Goal: Information Seeking & Learning: Find specific fact

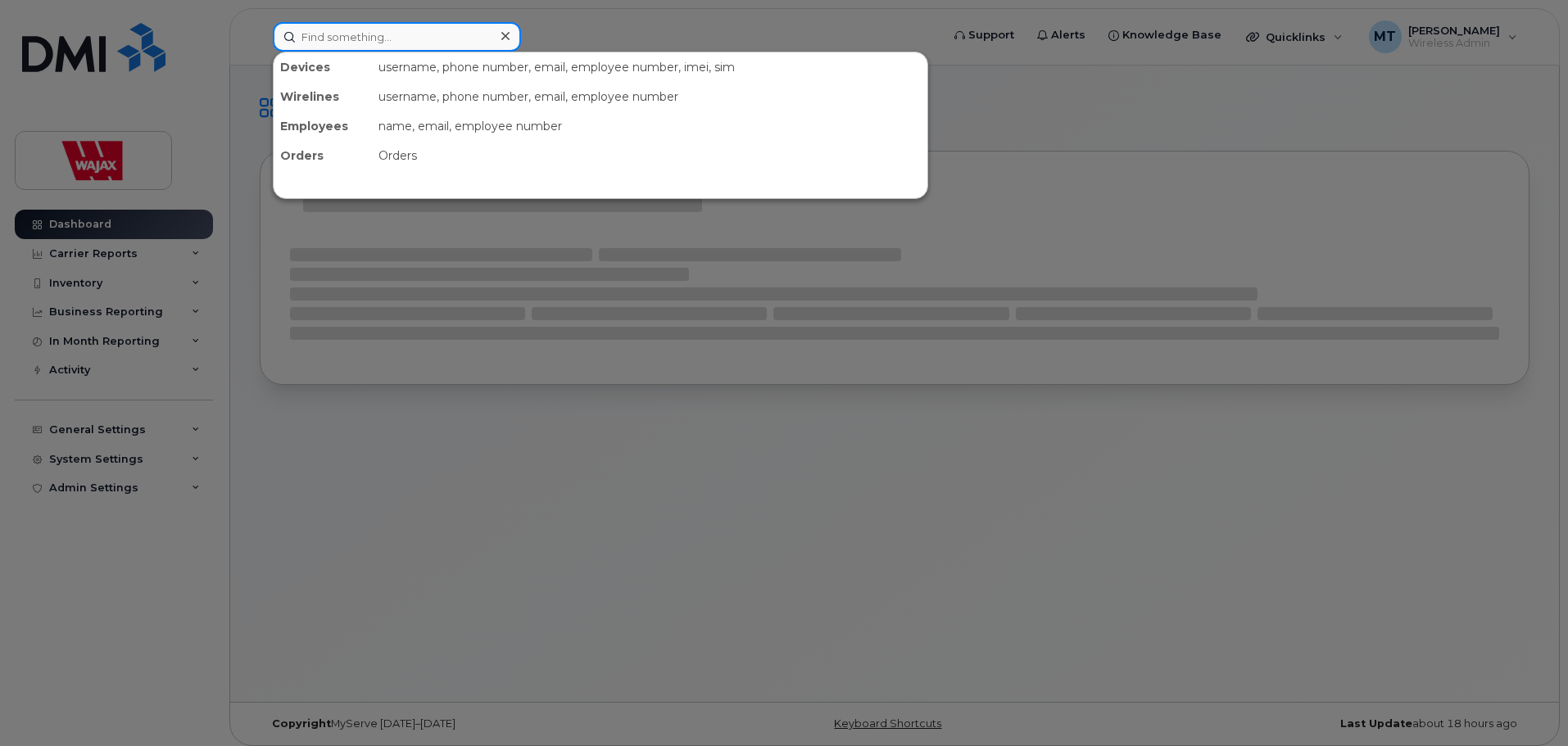
click at [415, 49] on input at bounding box center [397, 37] width 248 height 29
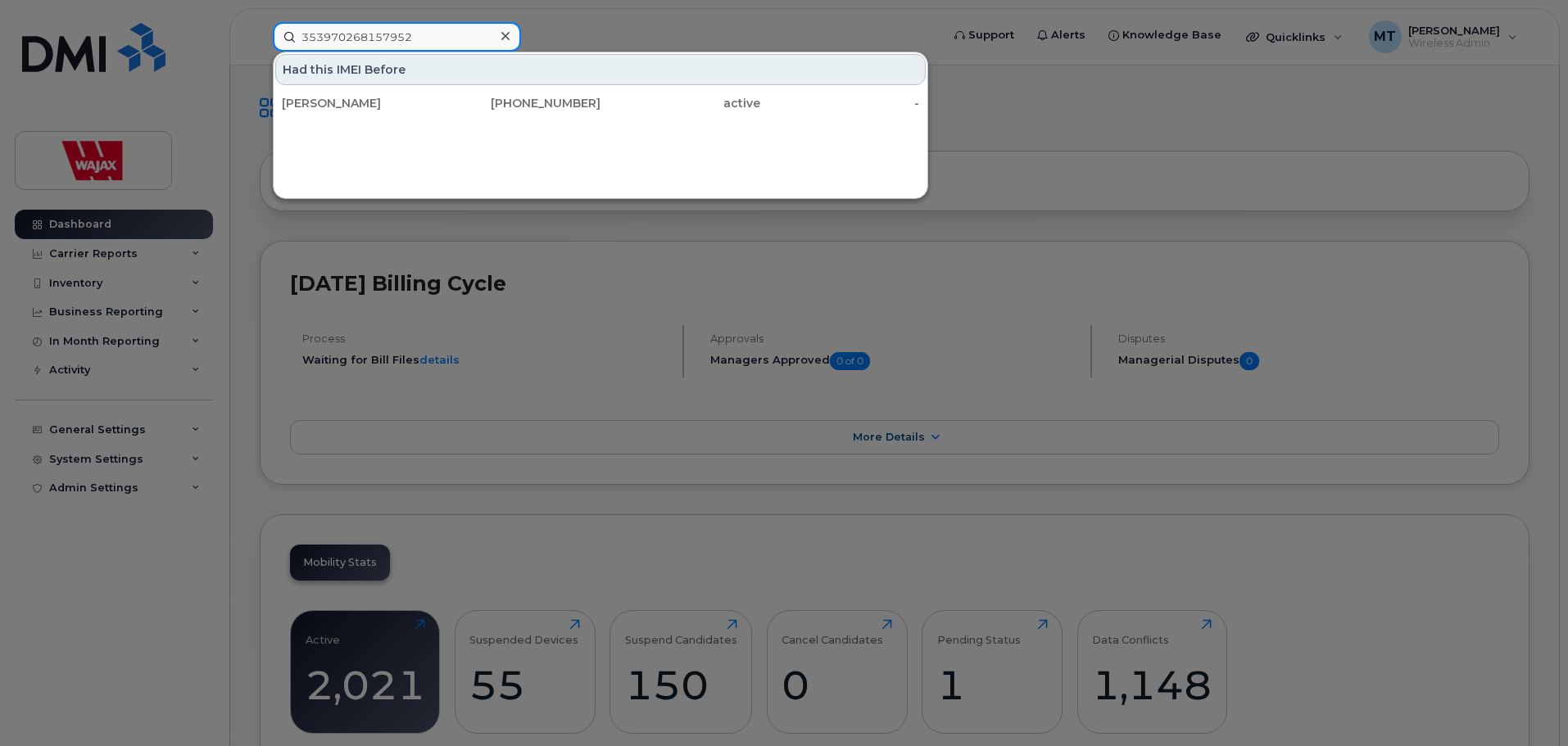
drag, startPoint x: 462, startPoint y: 45, endPoint x: 264, endPoint y: 48, distance: 198.0
click at [264, 48] on div "353970268157952 Had this IMEI Before Nathan Dunn 519-504-5607 active -" at bounding box center [600, 37] width 683 height 29
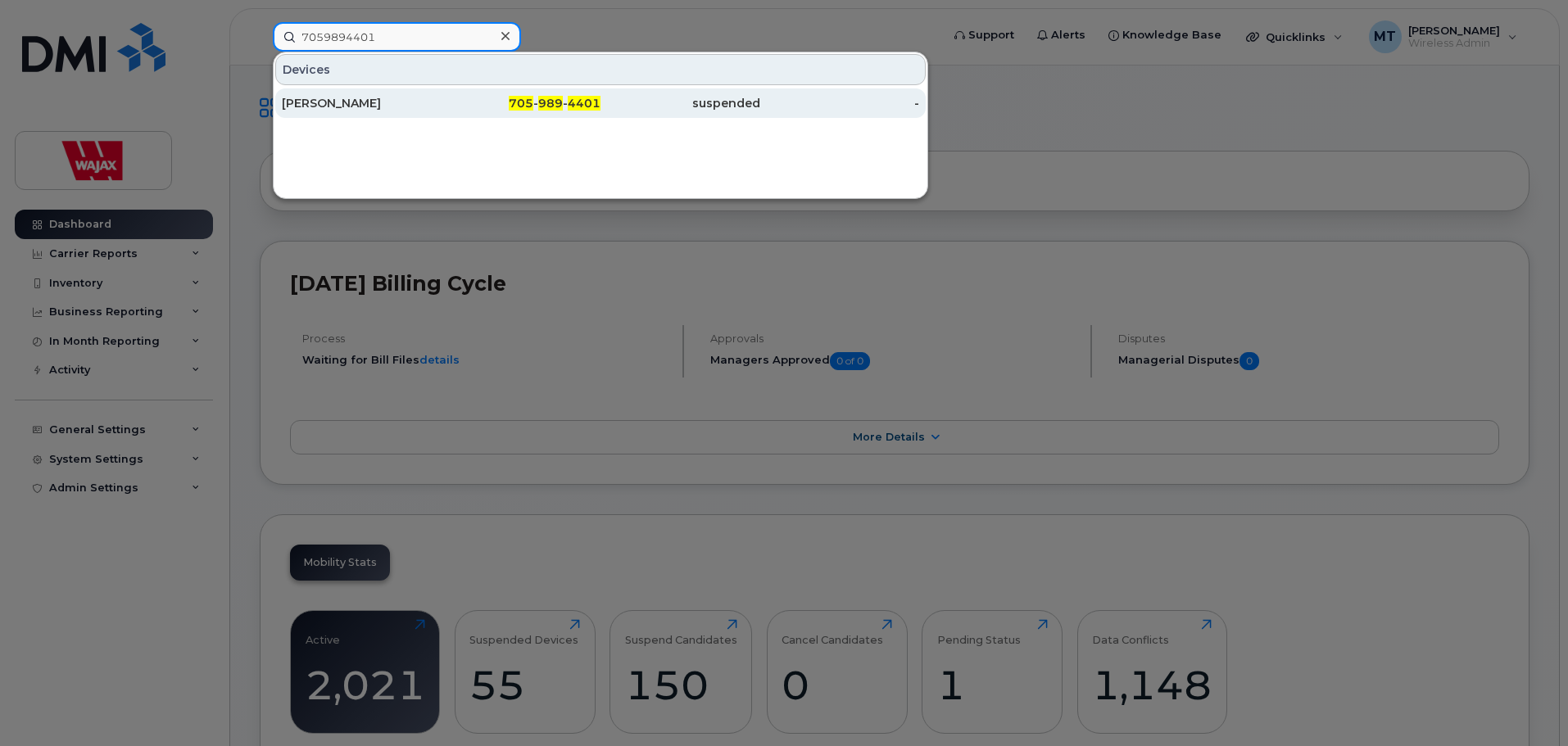
type input "7059894401"
click at [444, 102] on div "705 - 989 - 4401" at bounding box center [521, 103] width 160 height 16
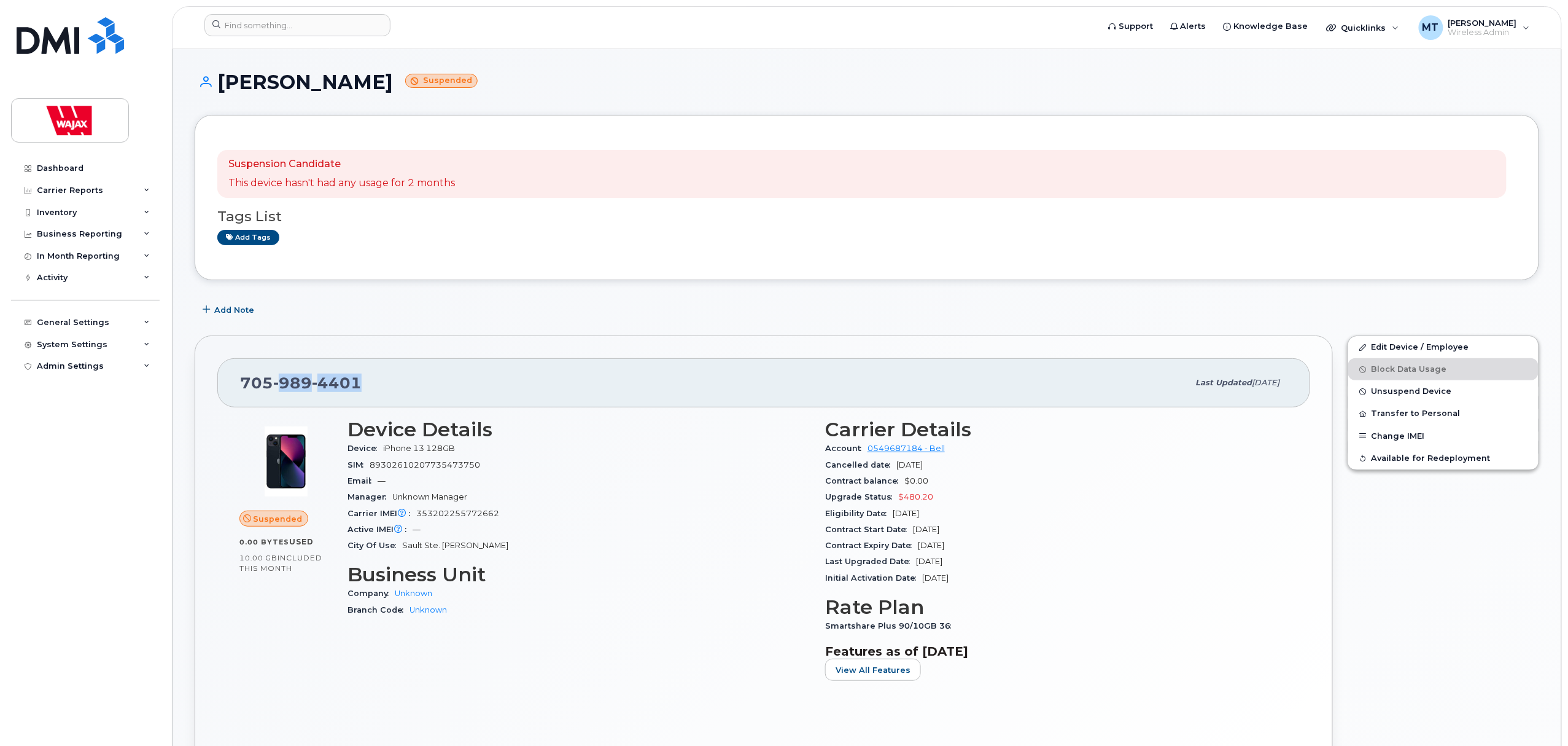
drag, startPoint x: 408, startPoint y: 373, endPoint x: 281, endPoint y: 373, distance: 127.0
click at [281, 373] on div "705 989 4401" at bounding box center [714, 383] width 949 height 26
drag, startPoint x: 401, startPoint y: 77, endPoint x: 217, endPoint y: 82, distance: 184.1
click at [217, 82] on h1 "Kourtney Harrison Suspended" at bounding box center [867, 82] width 1344 height 22
copy h1 "Kourtney Harrison"
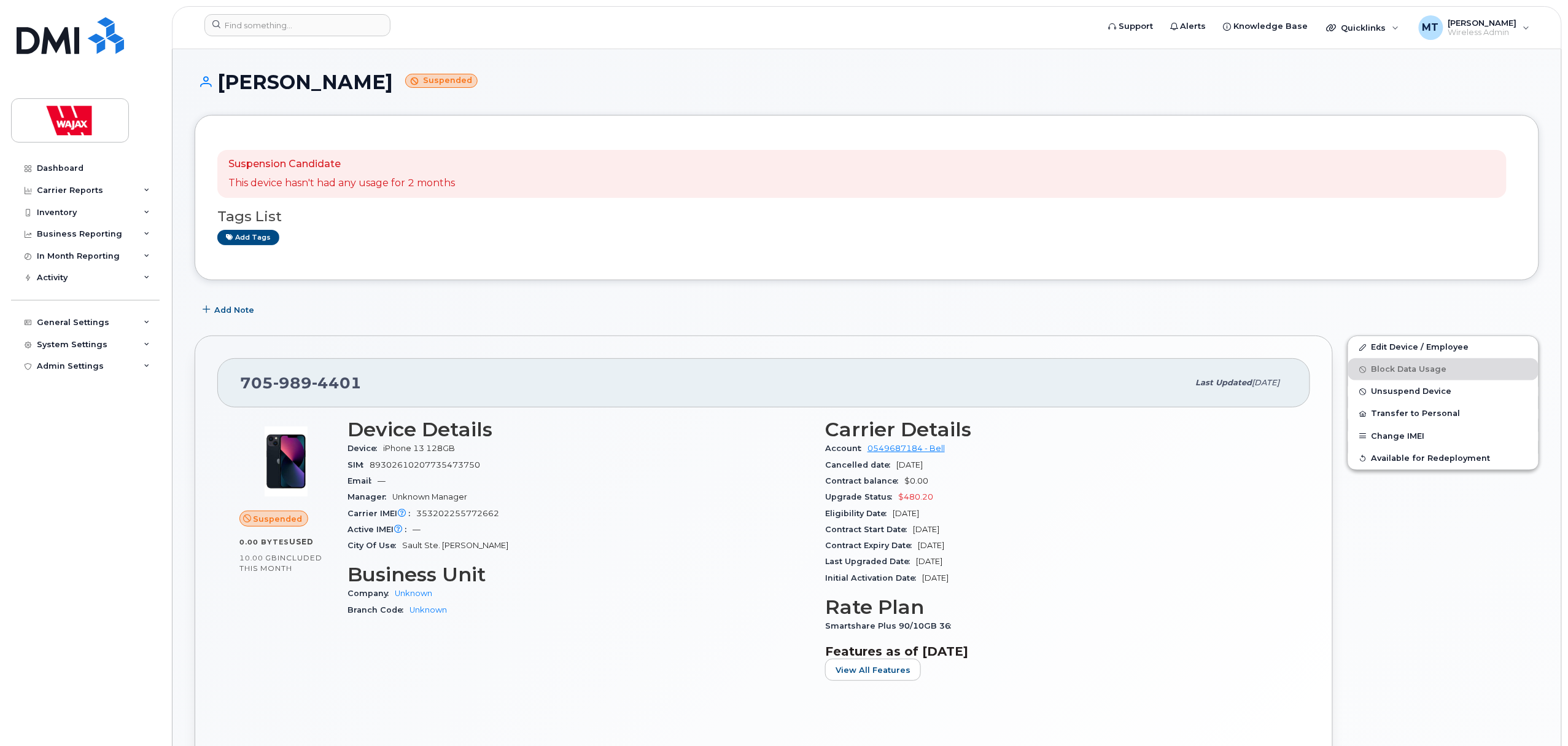
click at [380, 373] on div "705 989 4401" at bounding box center [714, 383] width 949 height 26
drag, startPoint x: 393, startPoint y: 384, endPoint x: 231, endPoint y: 389, distance: 162.1
click at [231, 389] on div "705 989 4401 Last updated Oct 15, 2025" at bounding box center [763, 383] width 1093 height 49
copy span "705 989 4401"
click at [352, 27] on input at bounding box center [298, 25] width 186 height 22
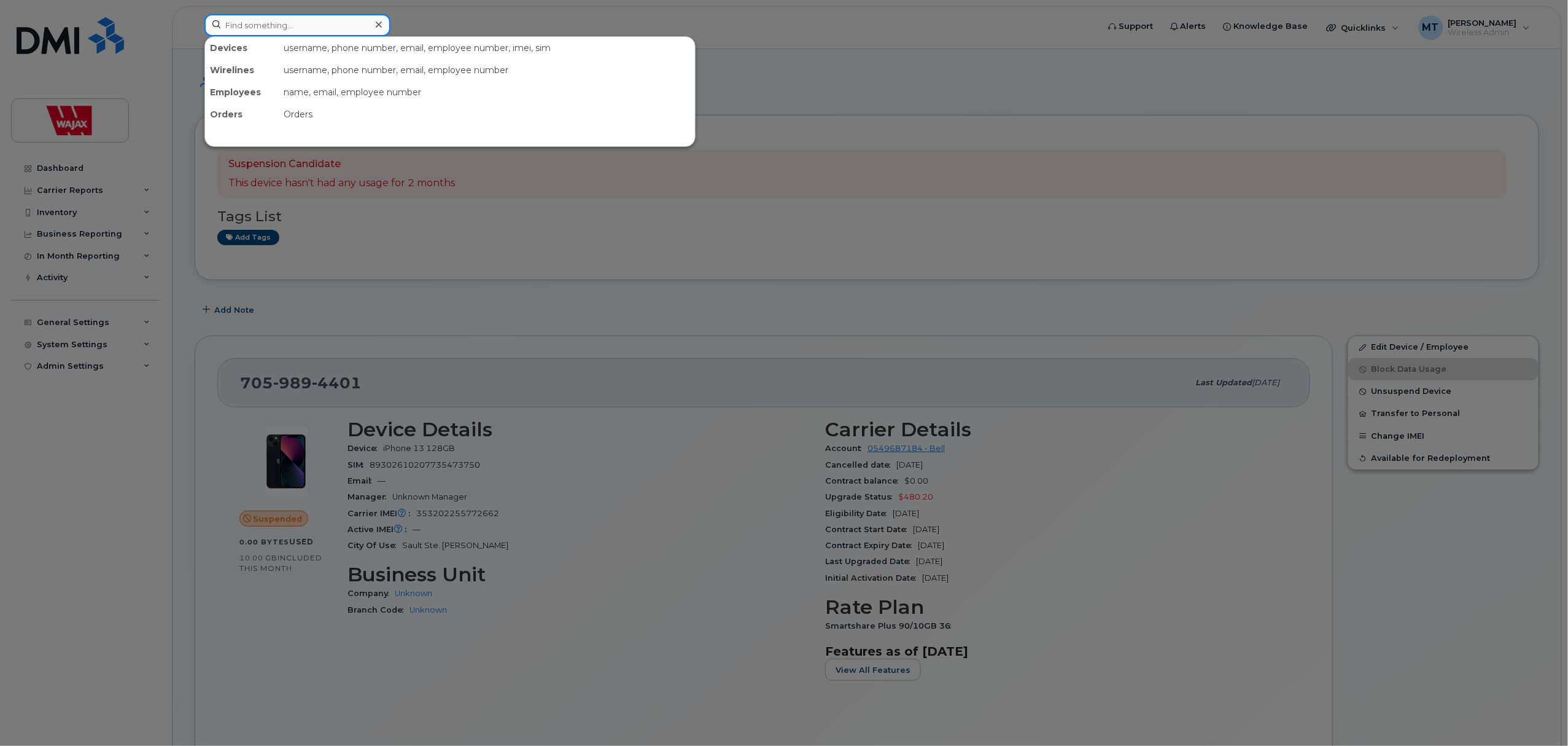
paste input "Rodnee Makofka"
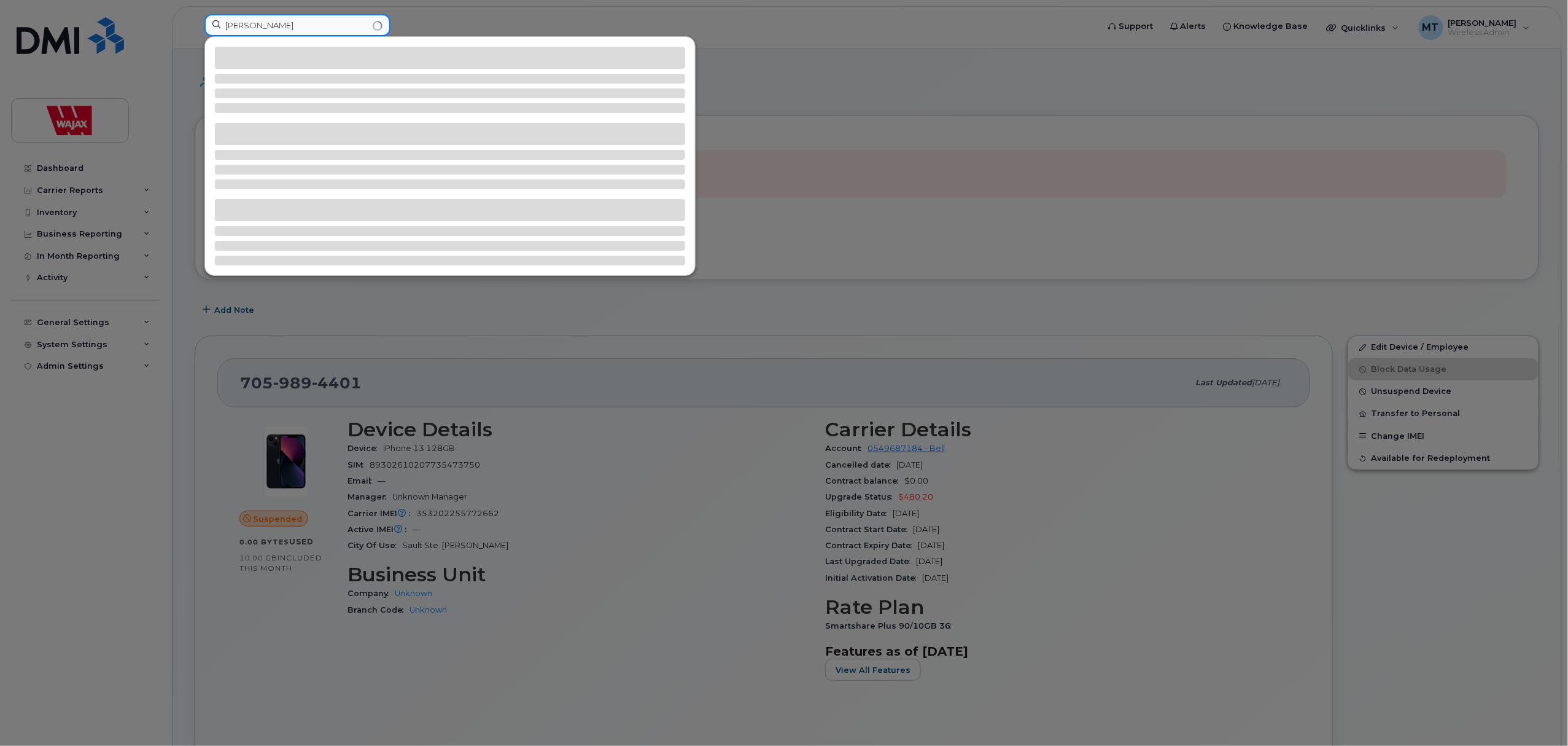
type input "Rodnee Makofka"
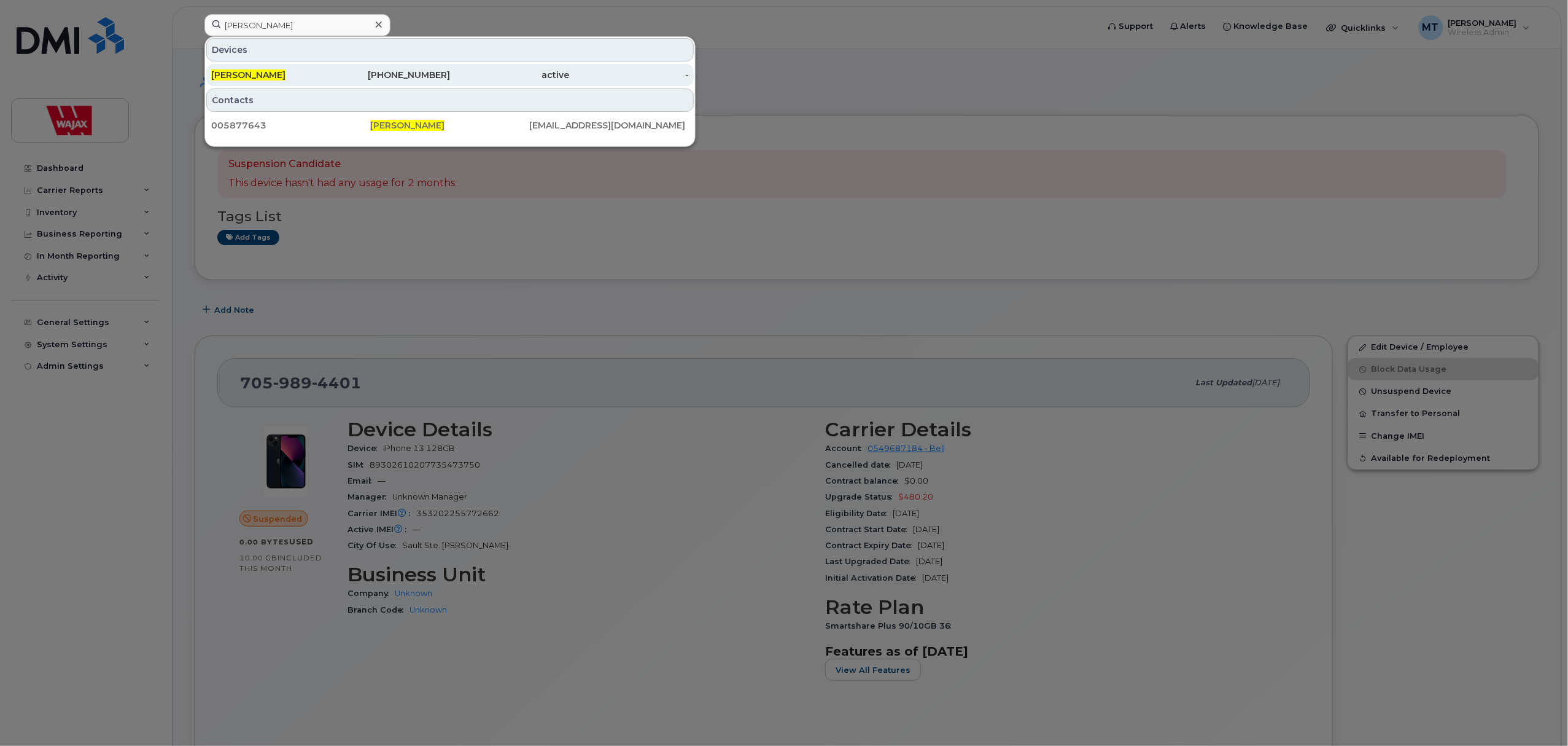
click at [362, 82] on div "403-861-8111" at bounding box center [391, 75] width 120 height 22
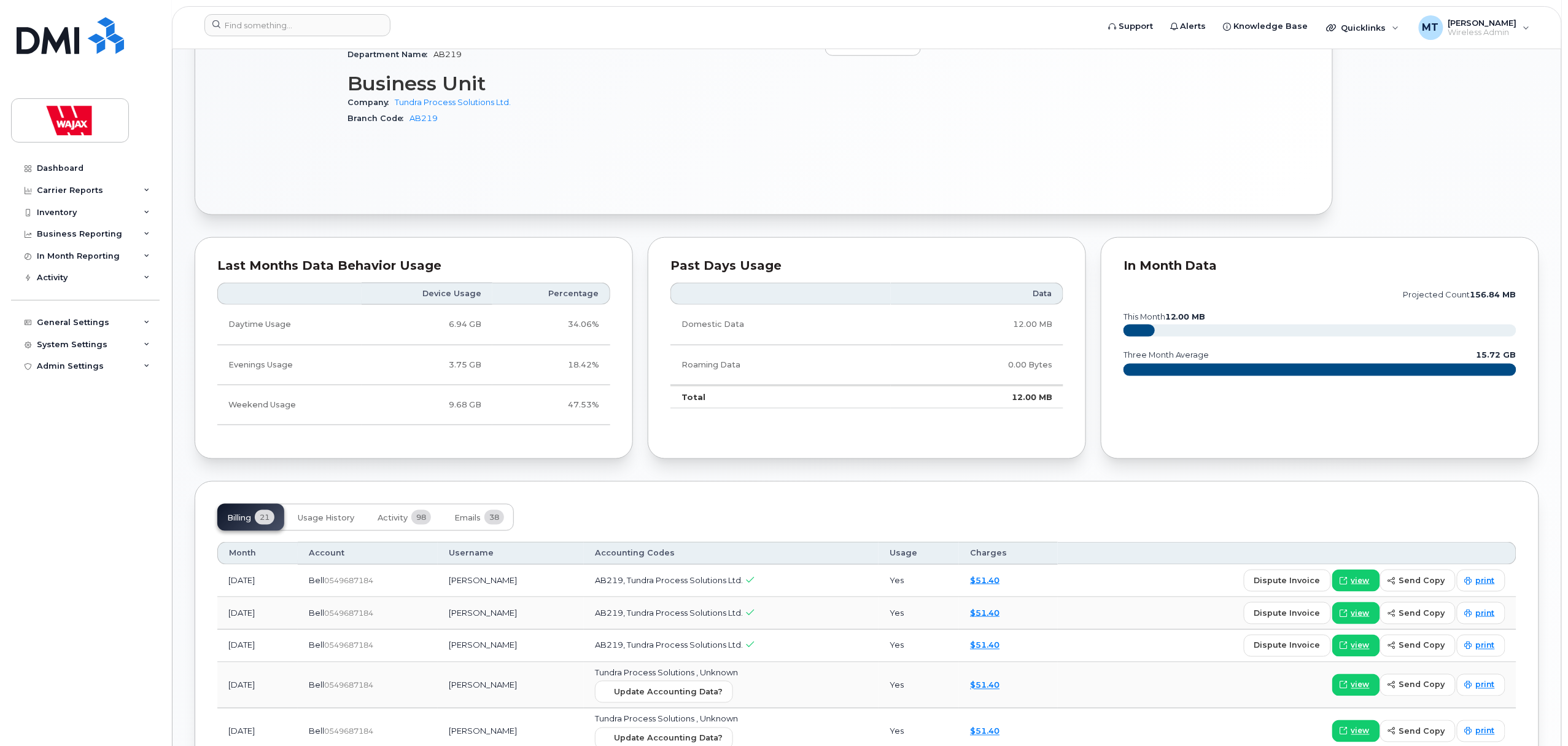
scroll to position [655, 0]
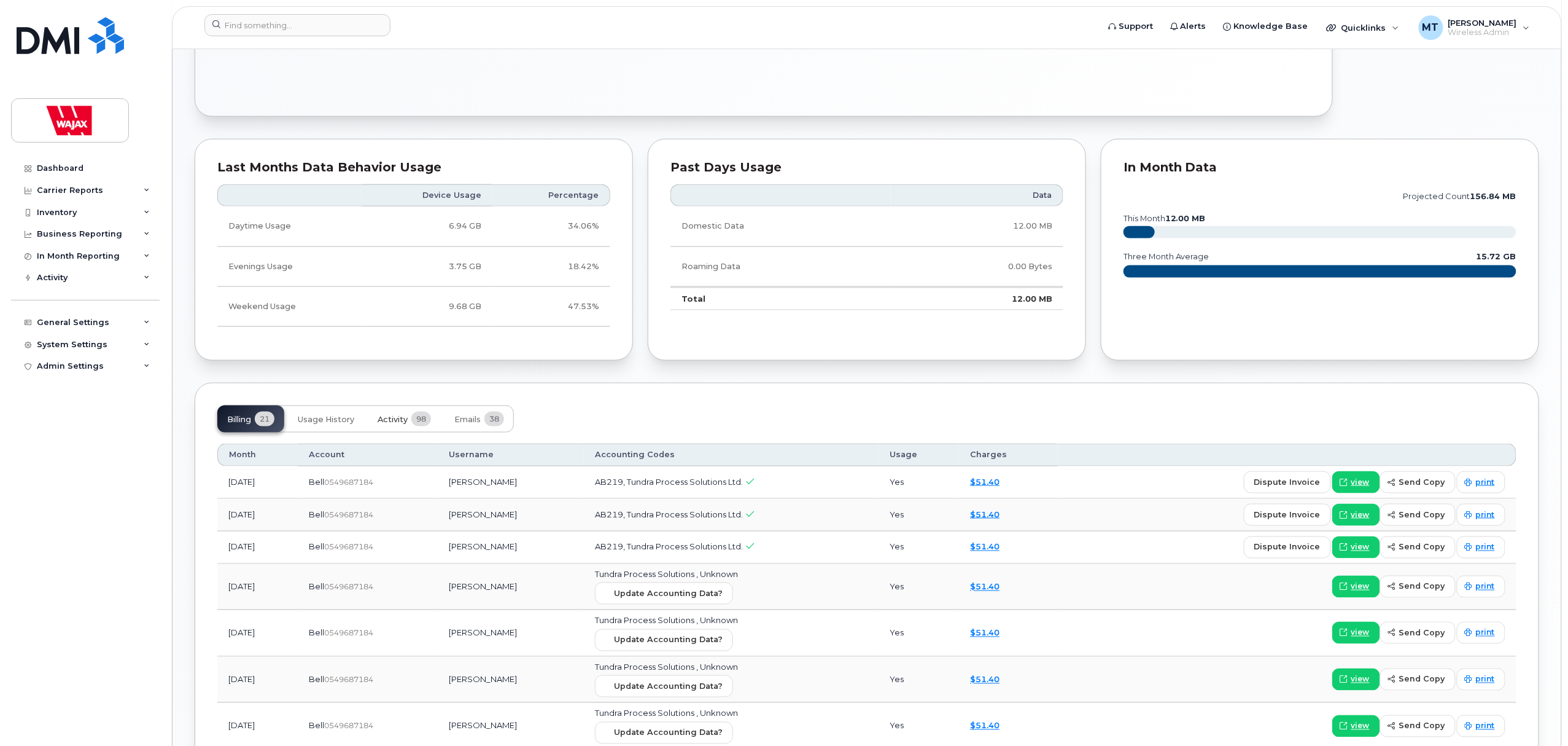
click at [391, 424] on span "Activity" at bounding box center [392, 420] width 30 height 10
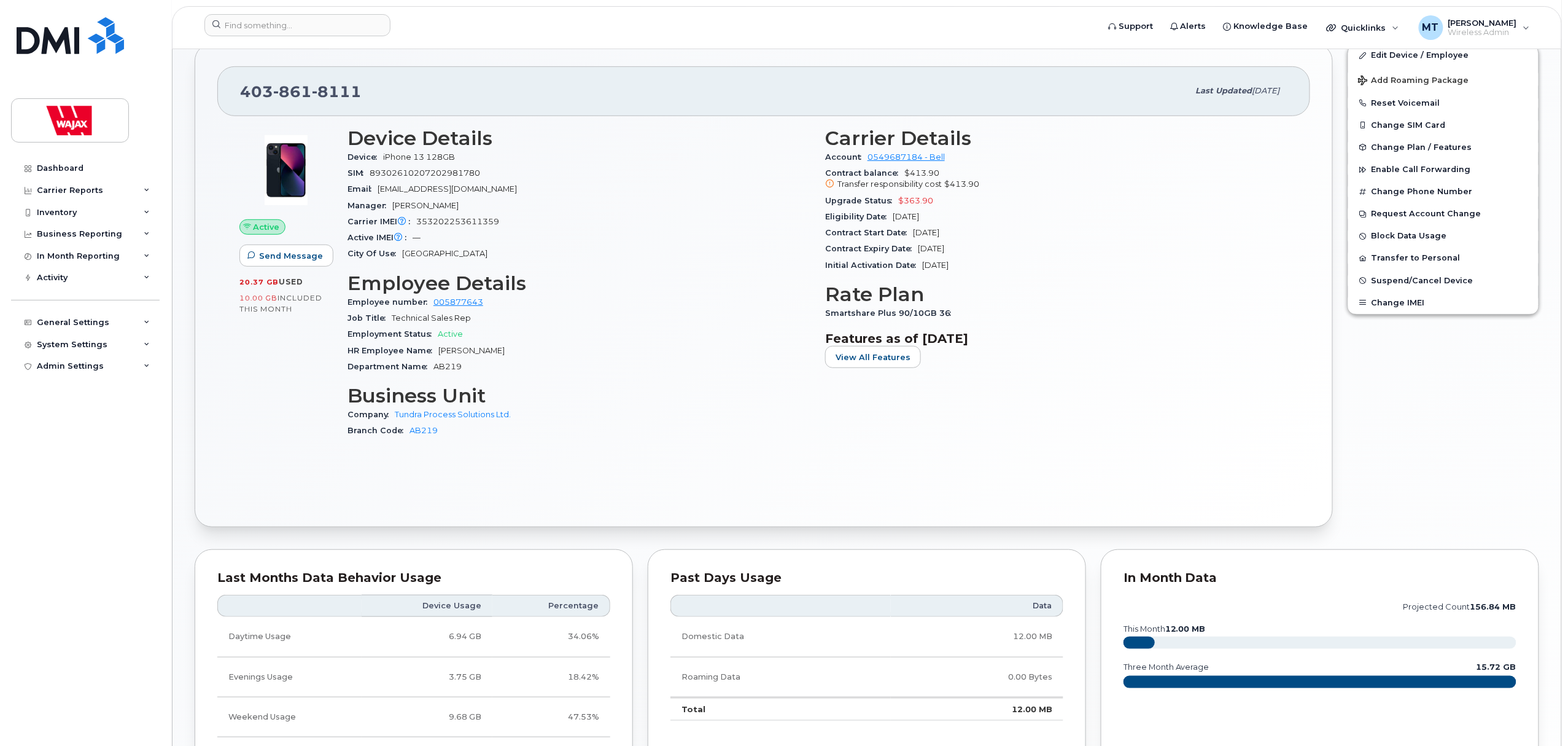
scroll to position [246, 0]
click at [784, 455] on div "Device Details Device iPhone 13 128GB SIM 89302610207202981780 Email rodneem@tu…" at bounding box center [579, 286] width 478 height 336
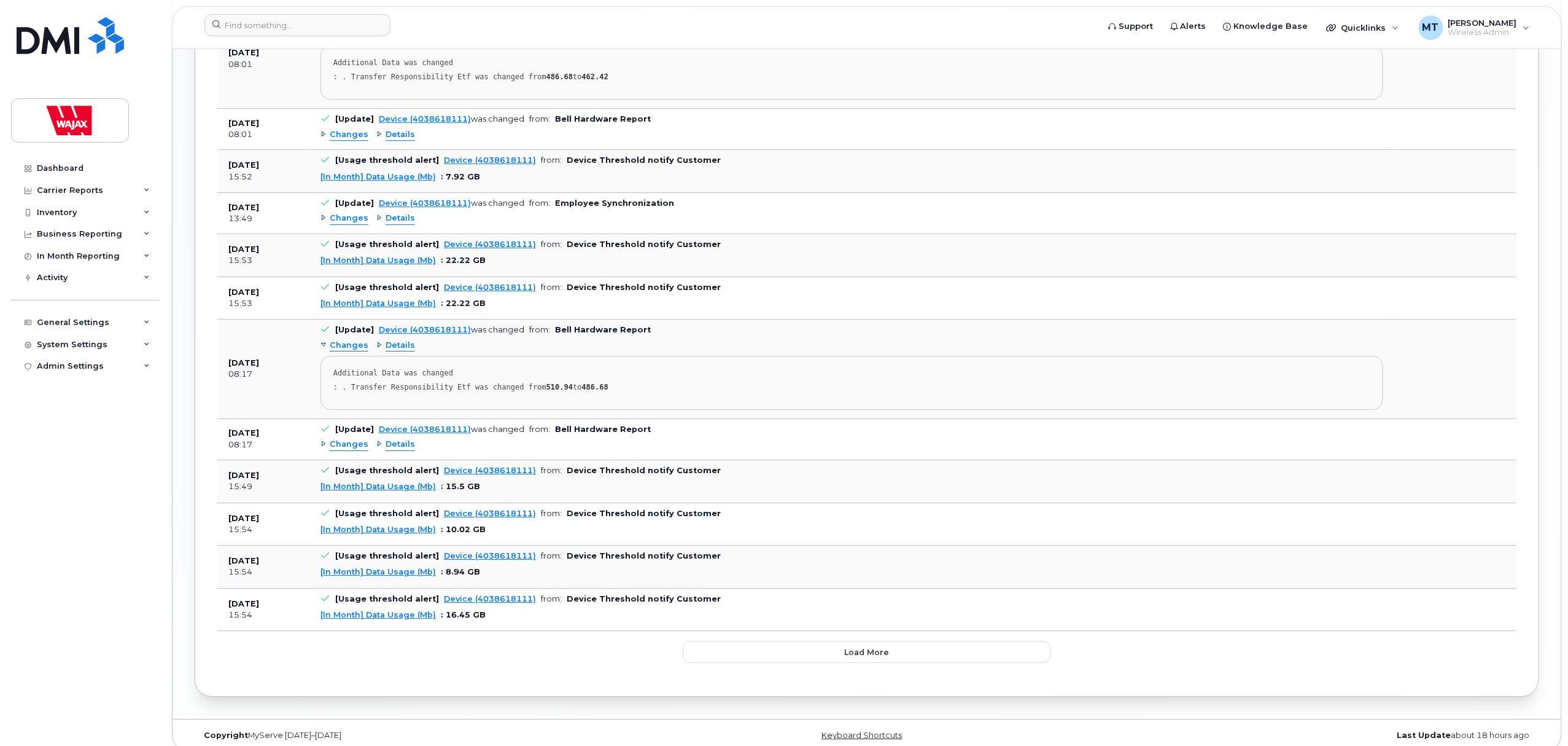
scroll to position [1861, 0]
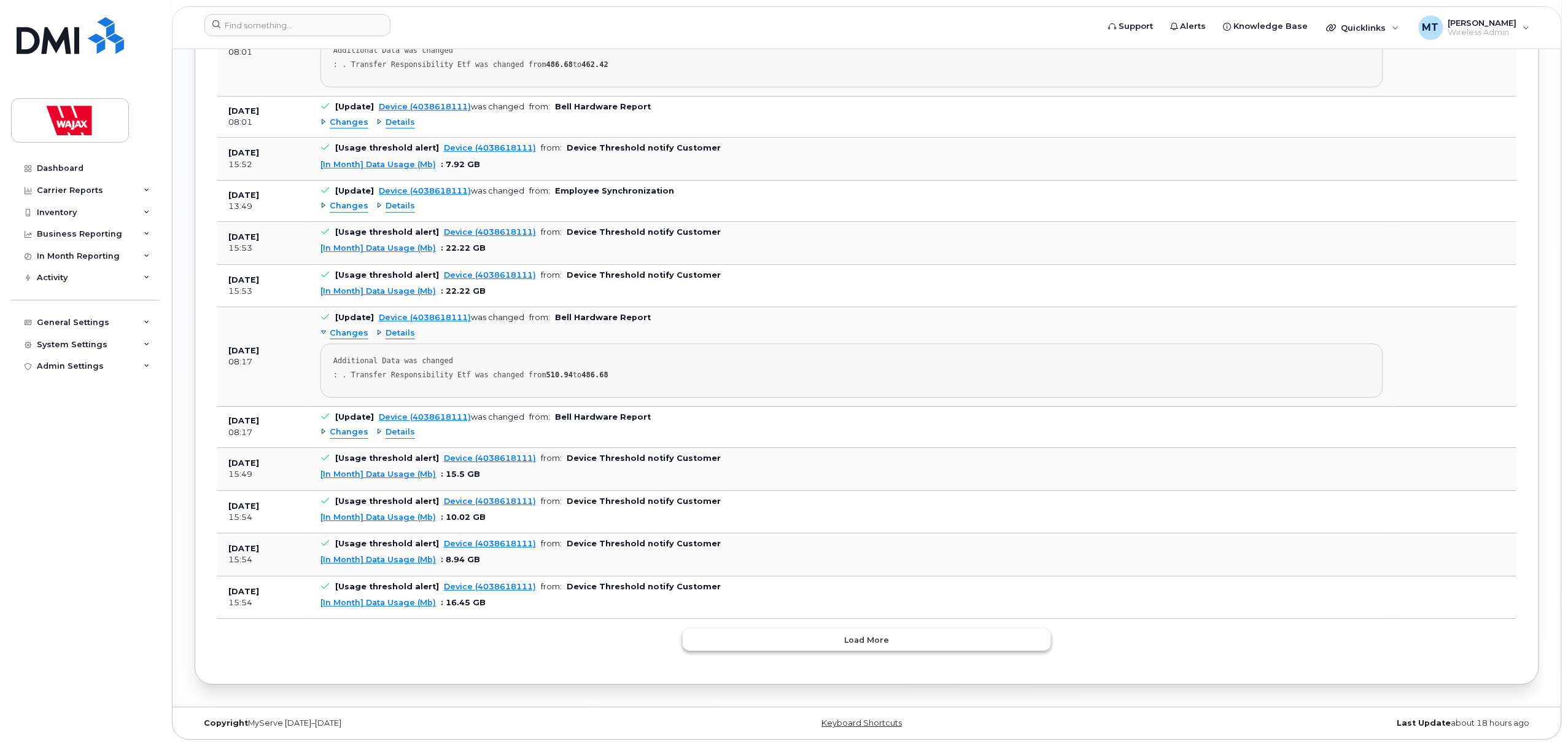
click at [769, 641] on button "Load more" at bounding box center [866, 639] width 368 height 22
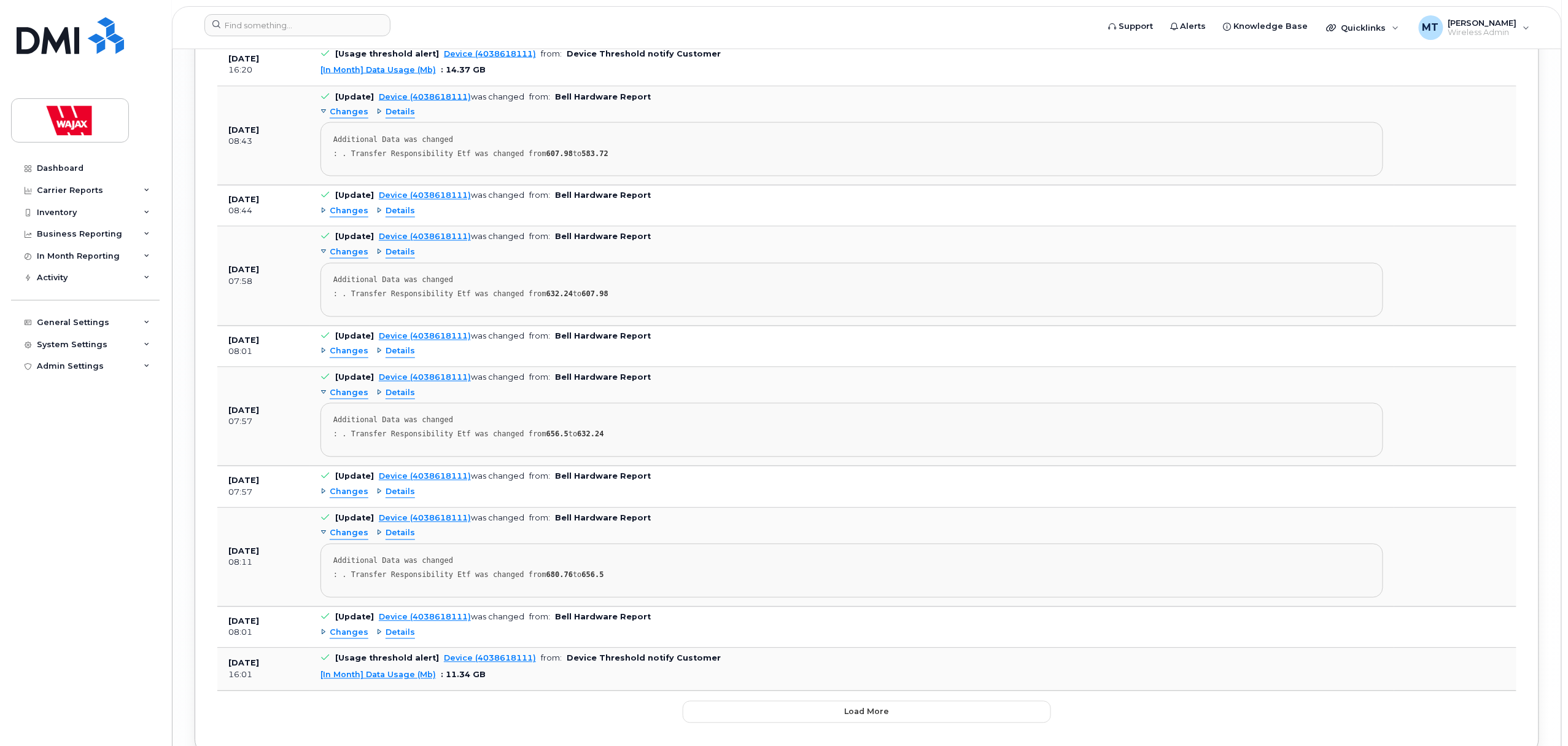
scroll to position [3417, 0]
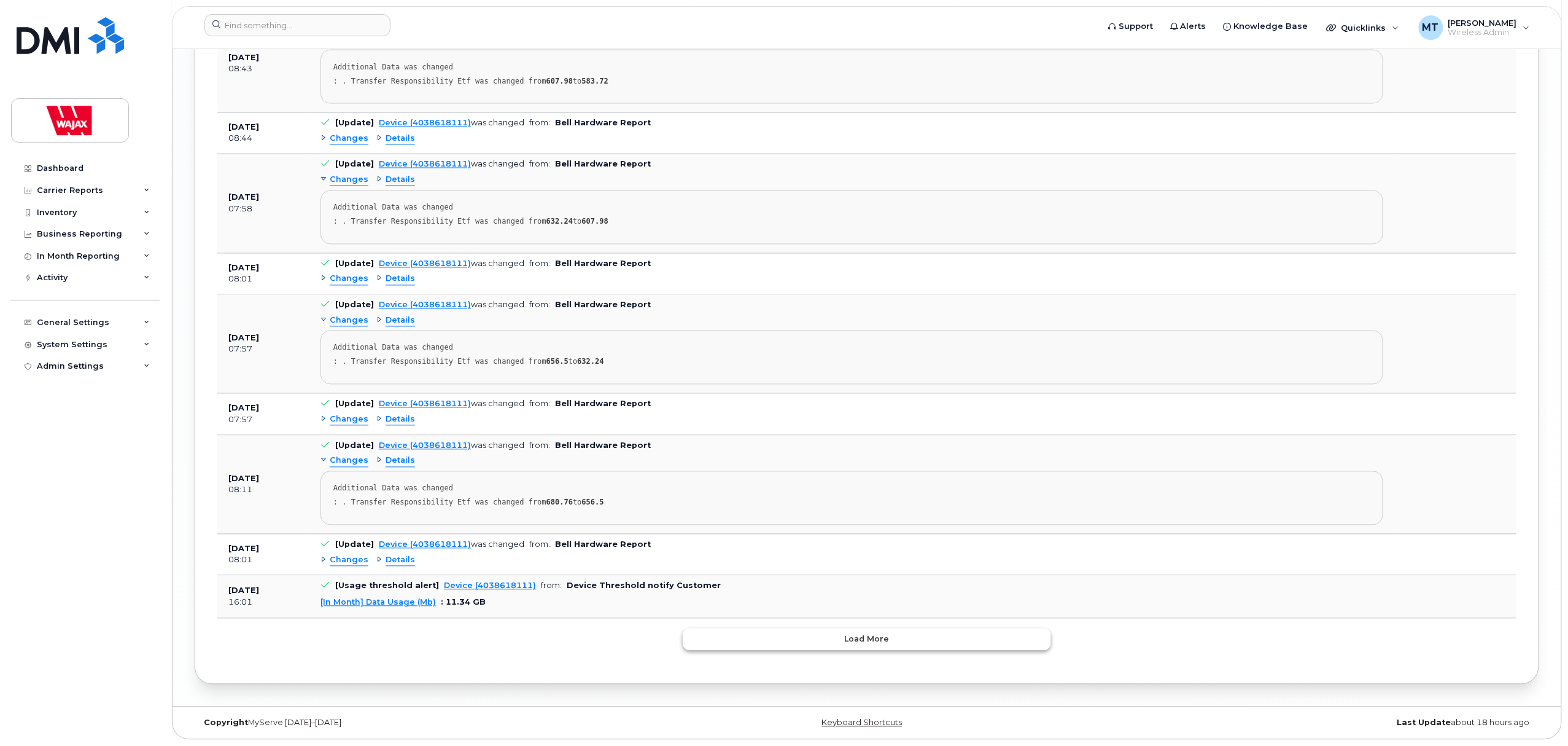
click at [767, 646] on button "Load more" at bounding box center [866, 639] width 368 height 22
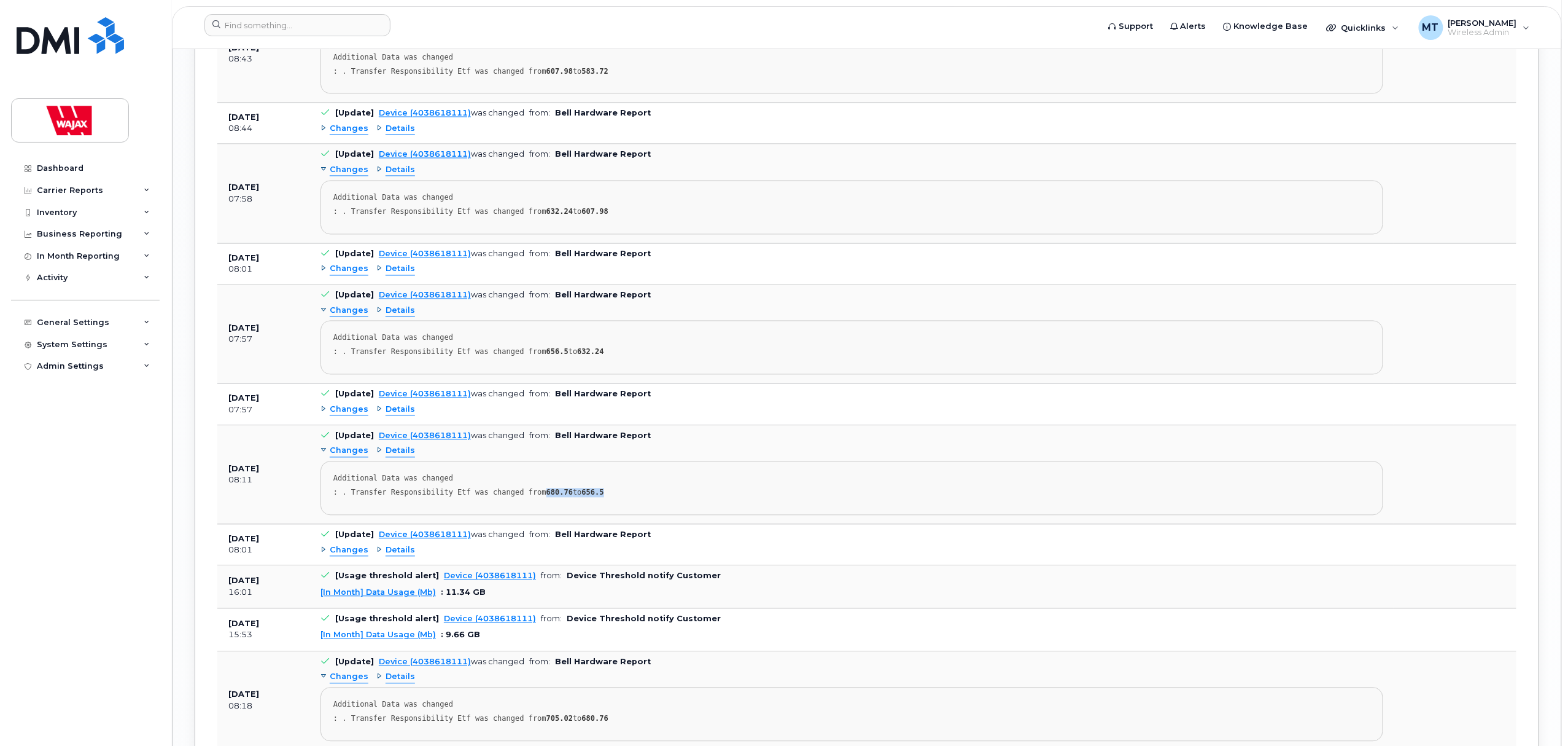
drag, startPoint x: 534, startPoint y: 516, endPoint x: 611, endPoint y: 514, distance: 77.0
click at [611, 498] on div ": . Transfer Responsibility Etf was changed from 680.76 to 656.5" at bounding box center [852, 492] width 1037 height 9
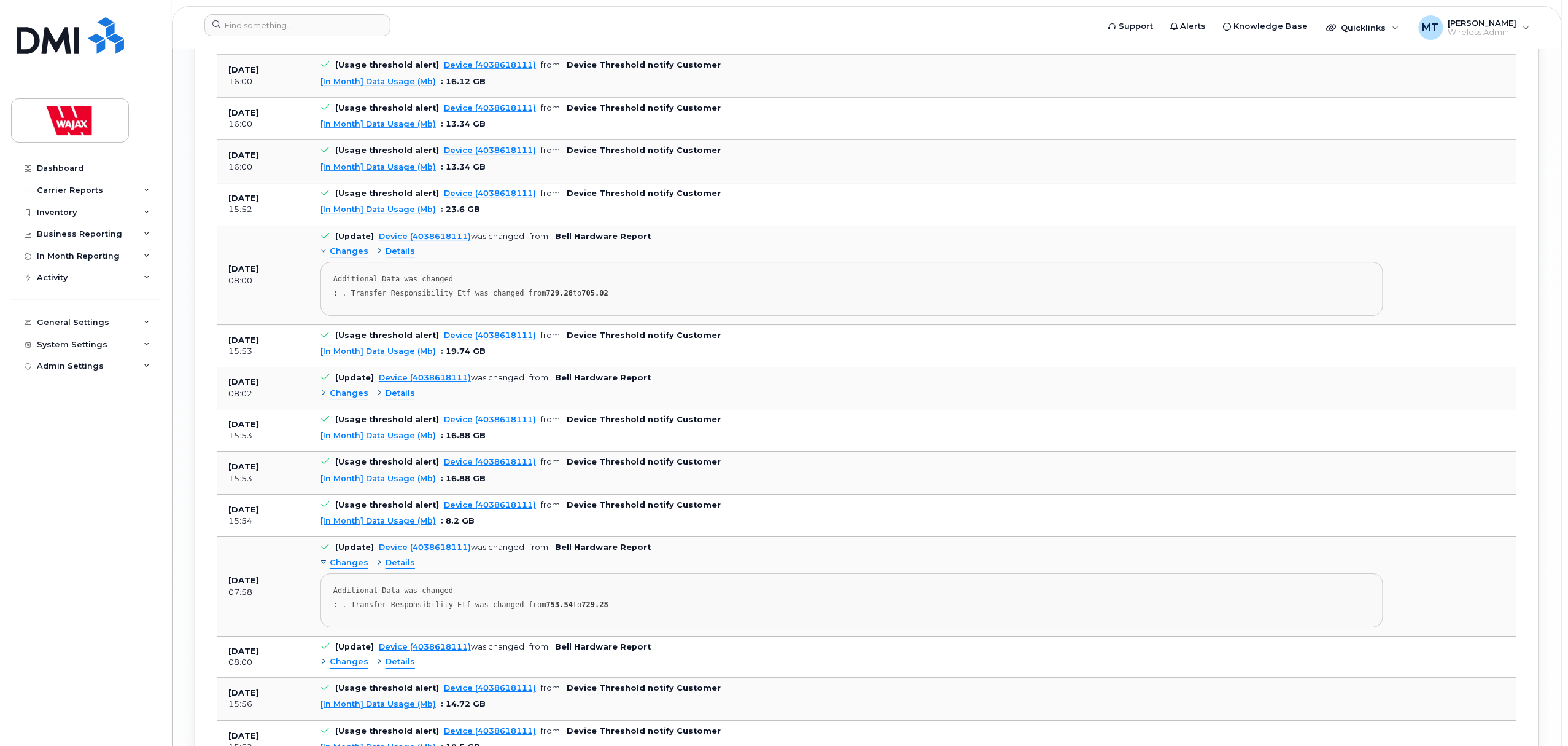
scroll to position [4785, 0]
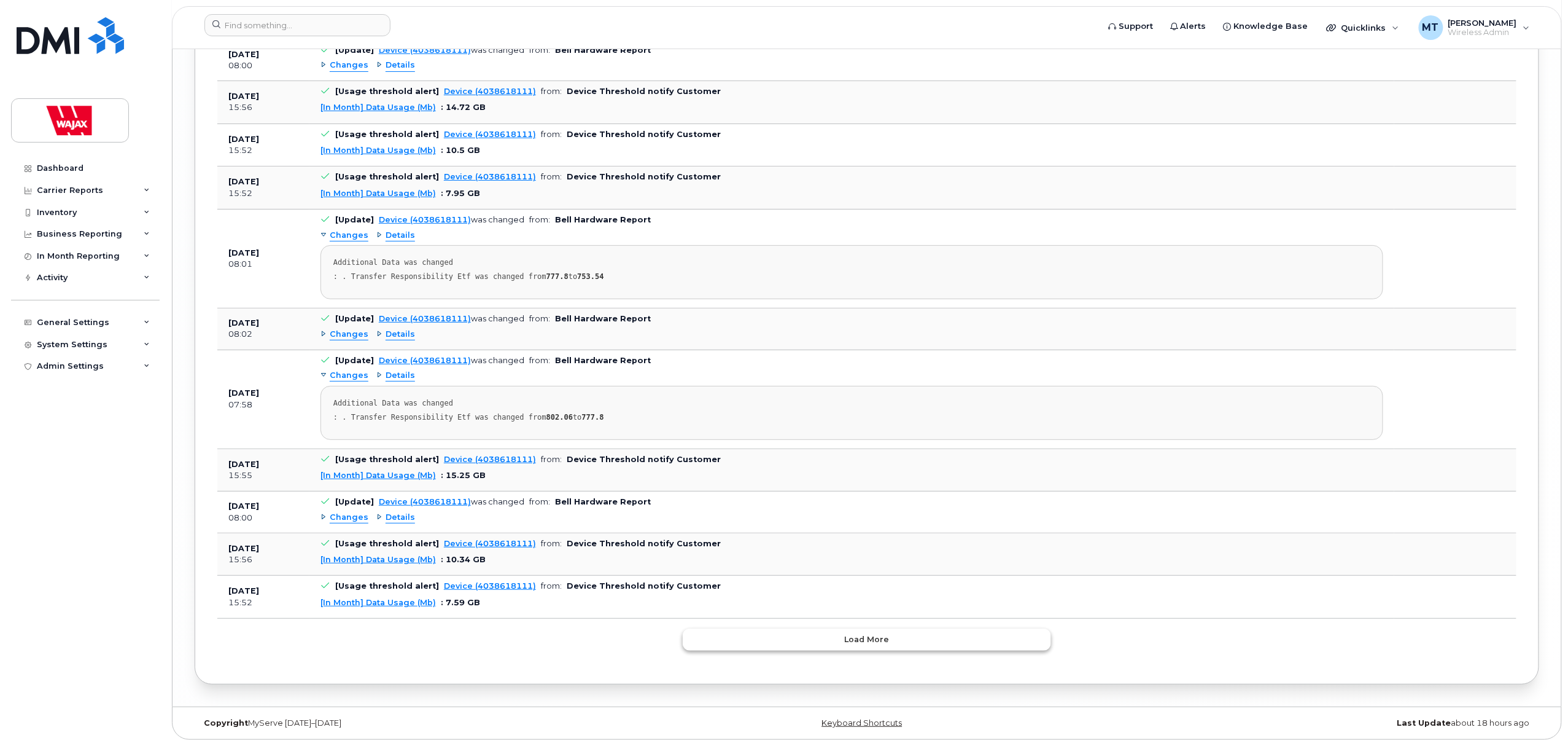
click at [797, 631] on button "Load more" at bounding box center [866, 639] width 368 height 22
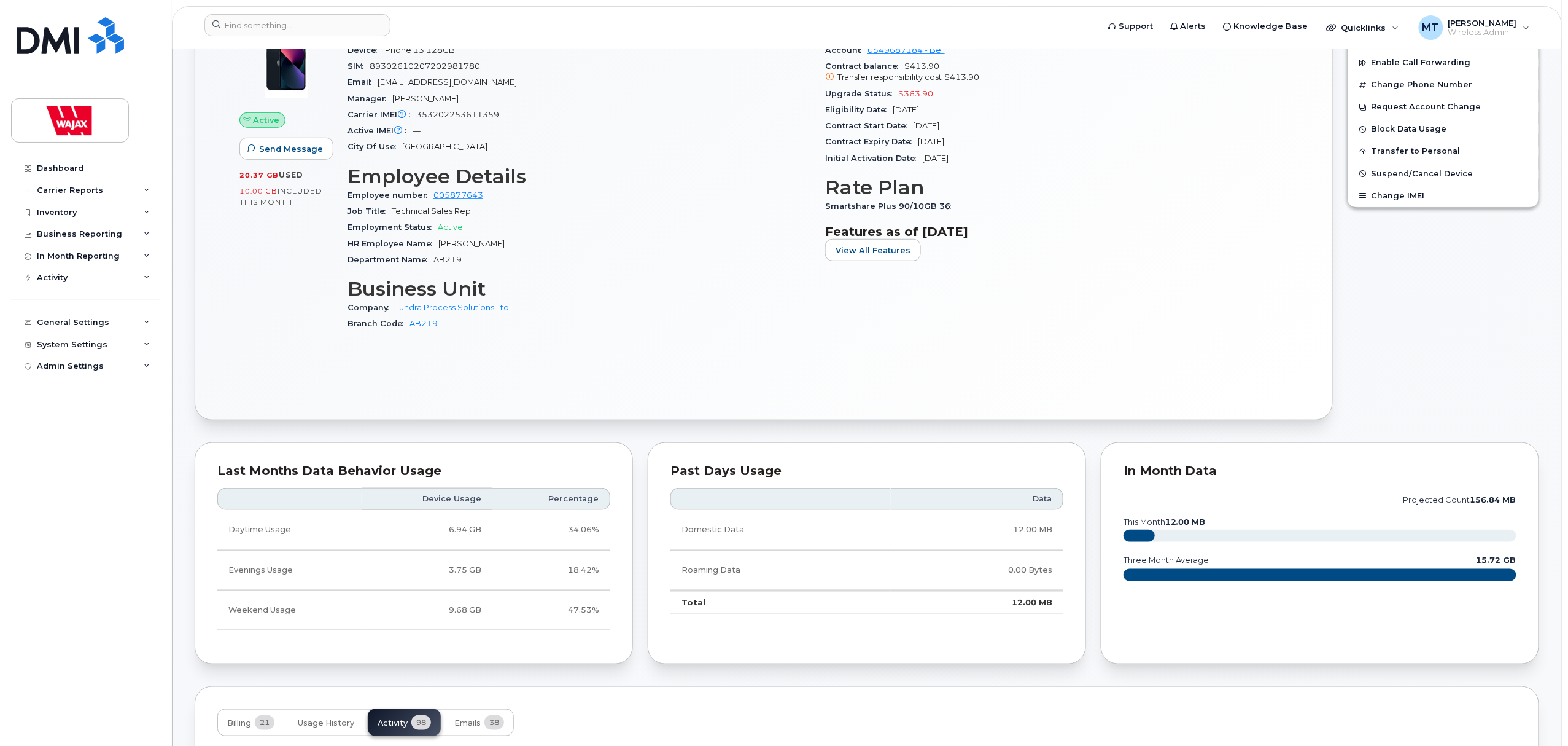
scroll to position [0, 0]
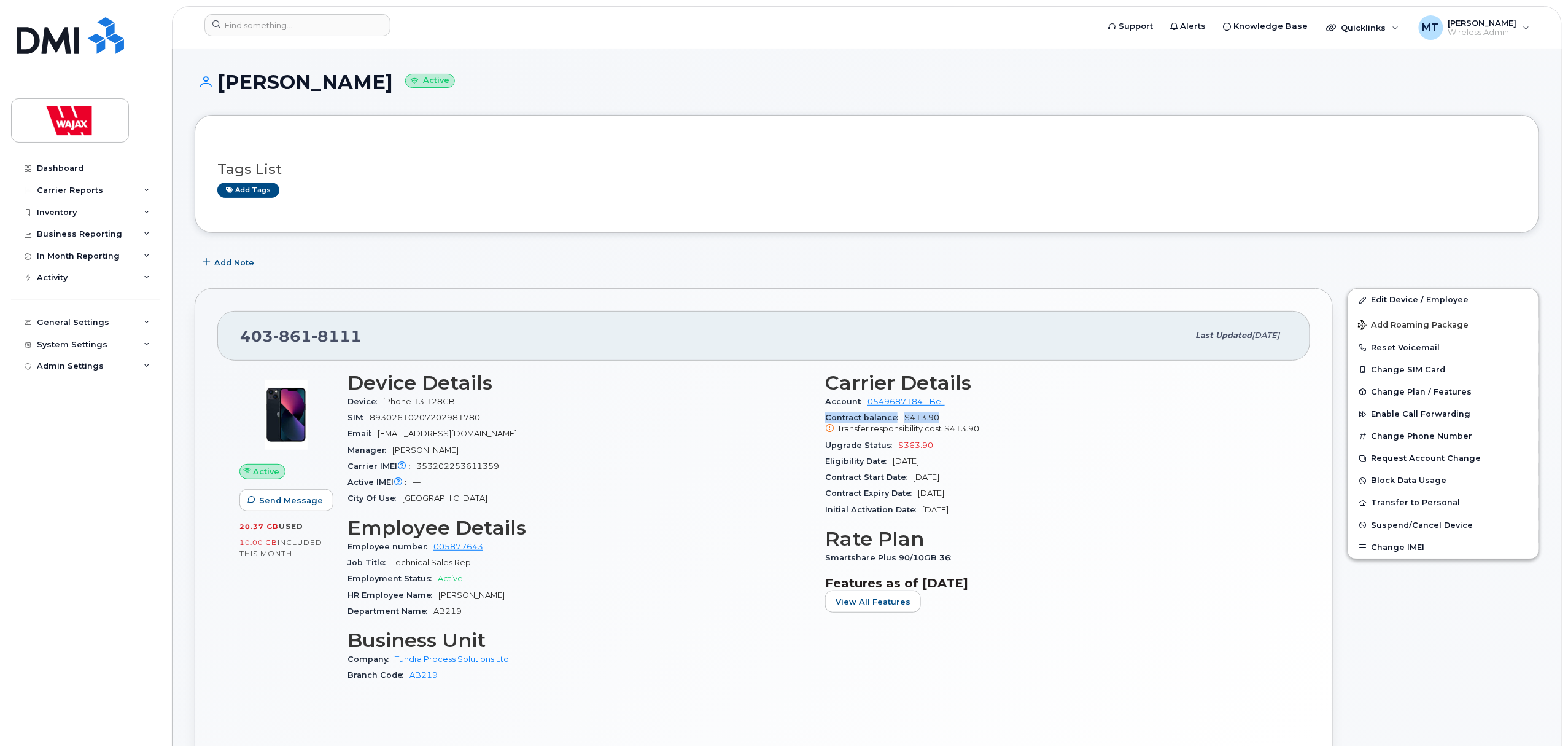
drag, startPoint x: 826, startPoint y: 420, endPoint x: 957, endPoint y: 418, distance: 131.0
click at [957, 418] on div "Contract balance $413.90 Transfer responsibility cost $413.90" at bounding box center [1057, 423] width 463 height 28
copy div "Contract balance $413.90"
click at [739, 521] on h3 "Employee Details" at bounding box center [579, 527] width 463 height 22
click at [359, 17] on input at bounding box center [298, 25] width 186 height 22
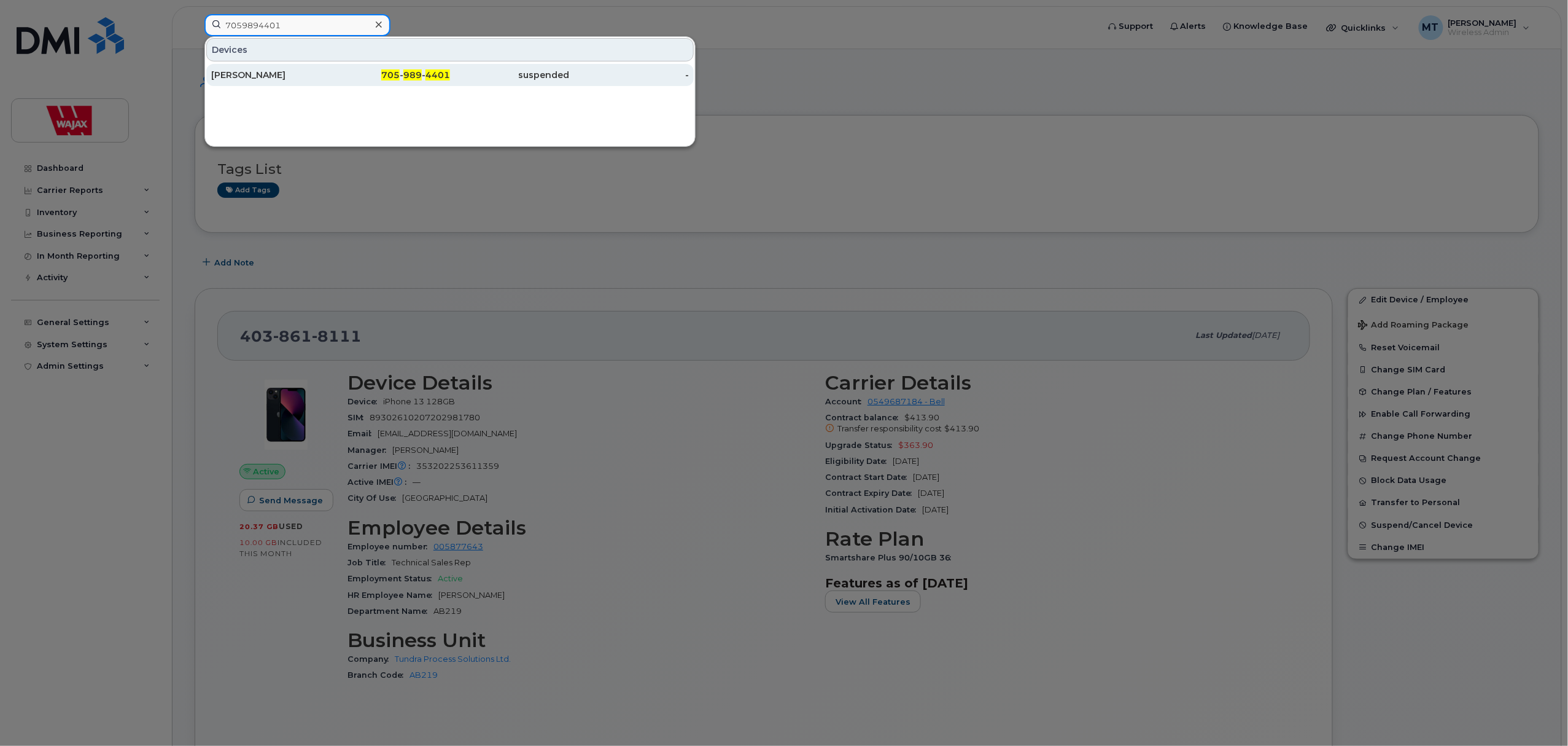
type input "7059894401"
click at [386, 82] on div "705 - 989 - 4401" at bounding box center [391, 75] width 120 height 22
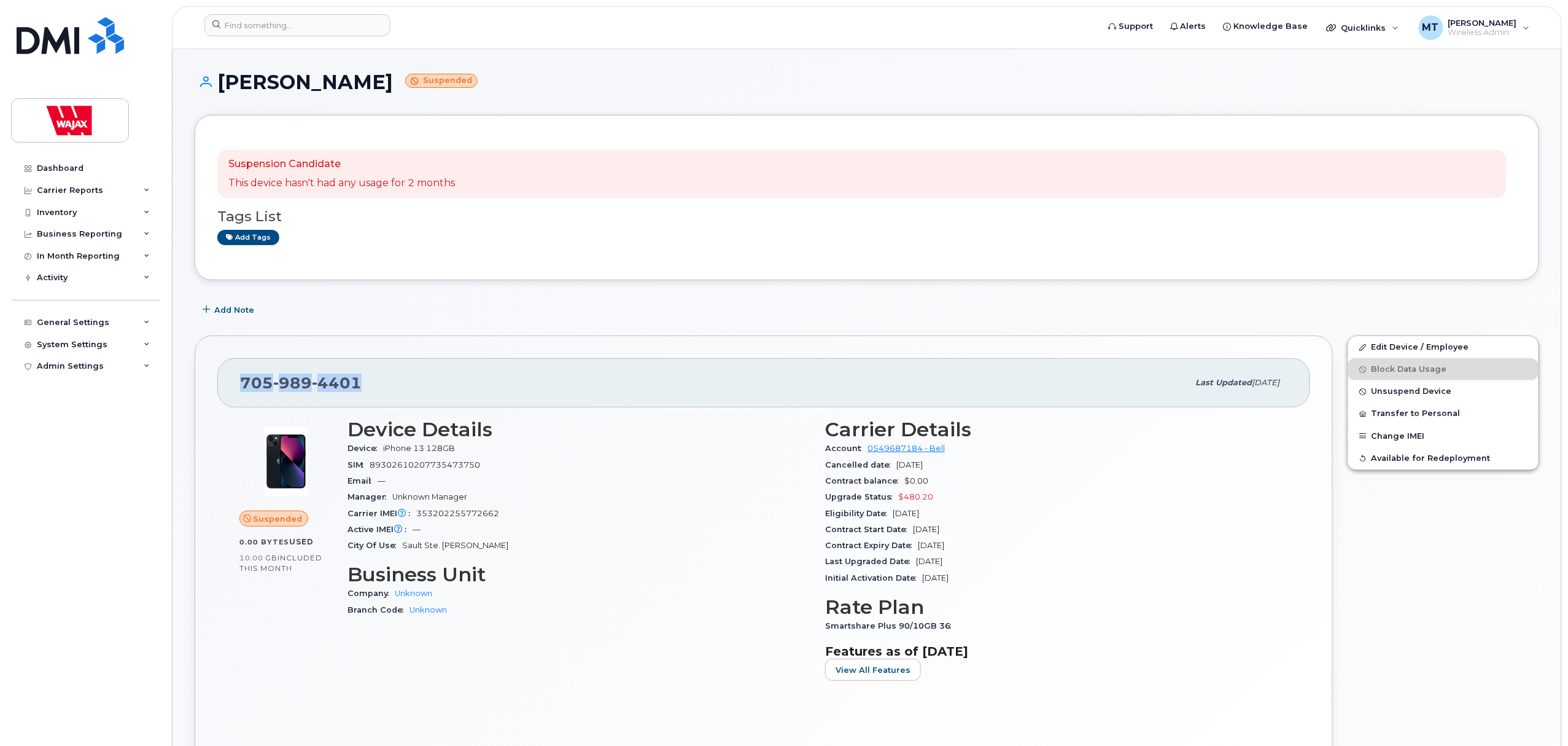
drag, startPoint x: 338, startPoint y: 375, endPoint x: 240, endPoint y: 380, distance: 98.1
click at [240, 380] on div "705 989 4401 Last updated Oct 15, 2025" at bounding box center [763, 383] width 1093 height 49
copy span "705 989 4401"
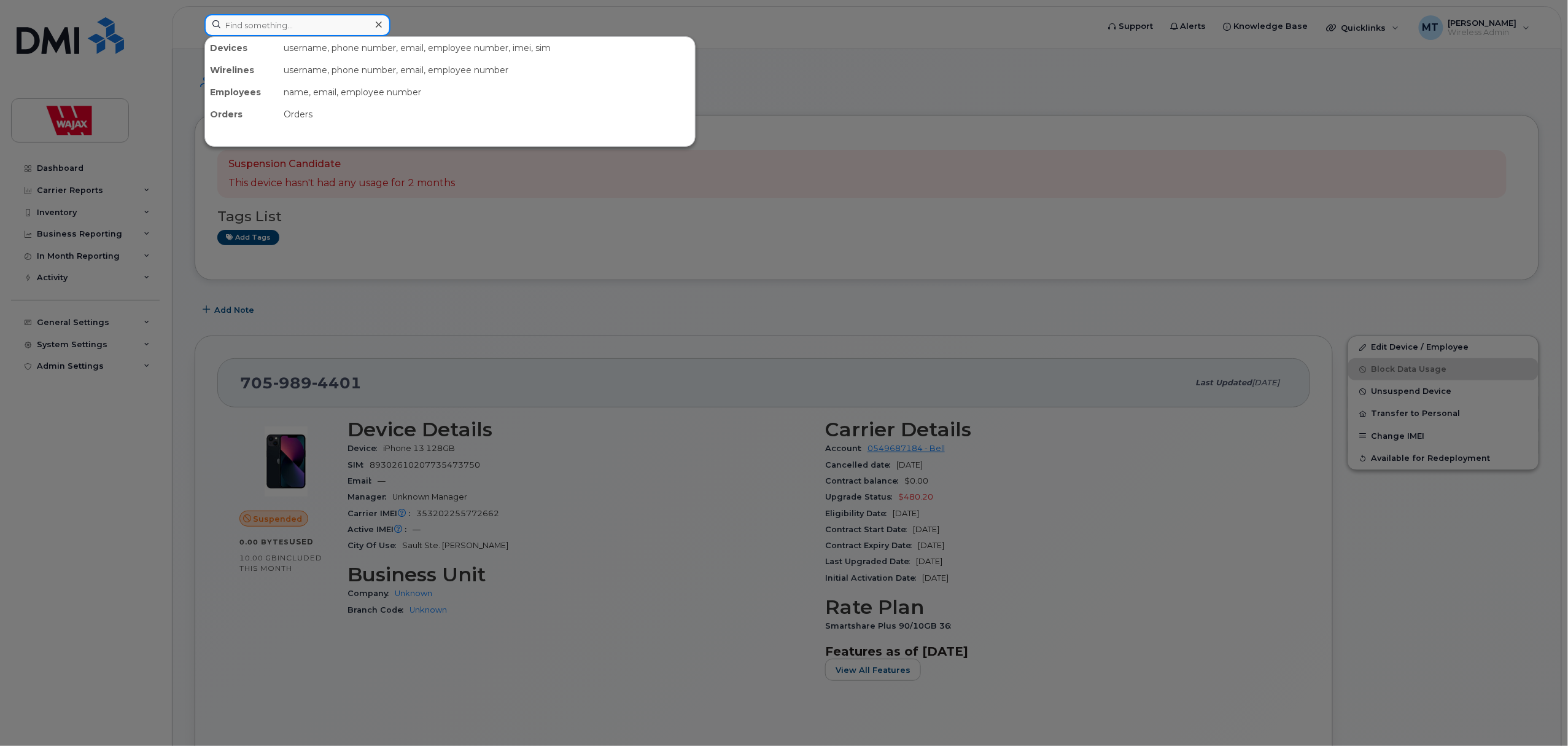
click at [356, 27] on input at bounding box center [298, 25] width 186 height 22
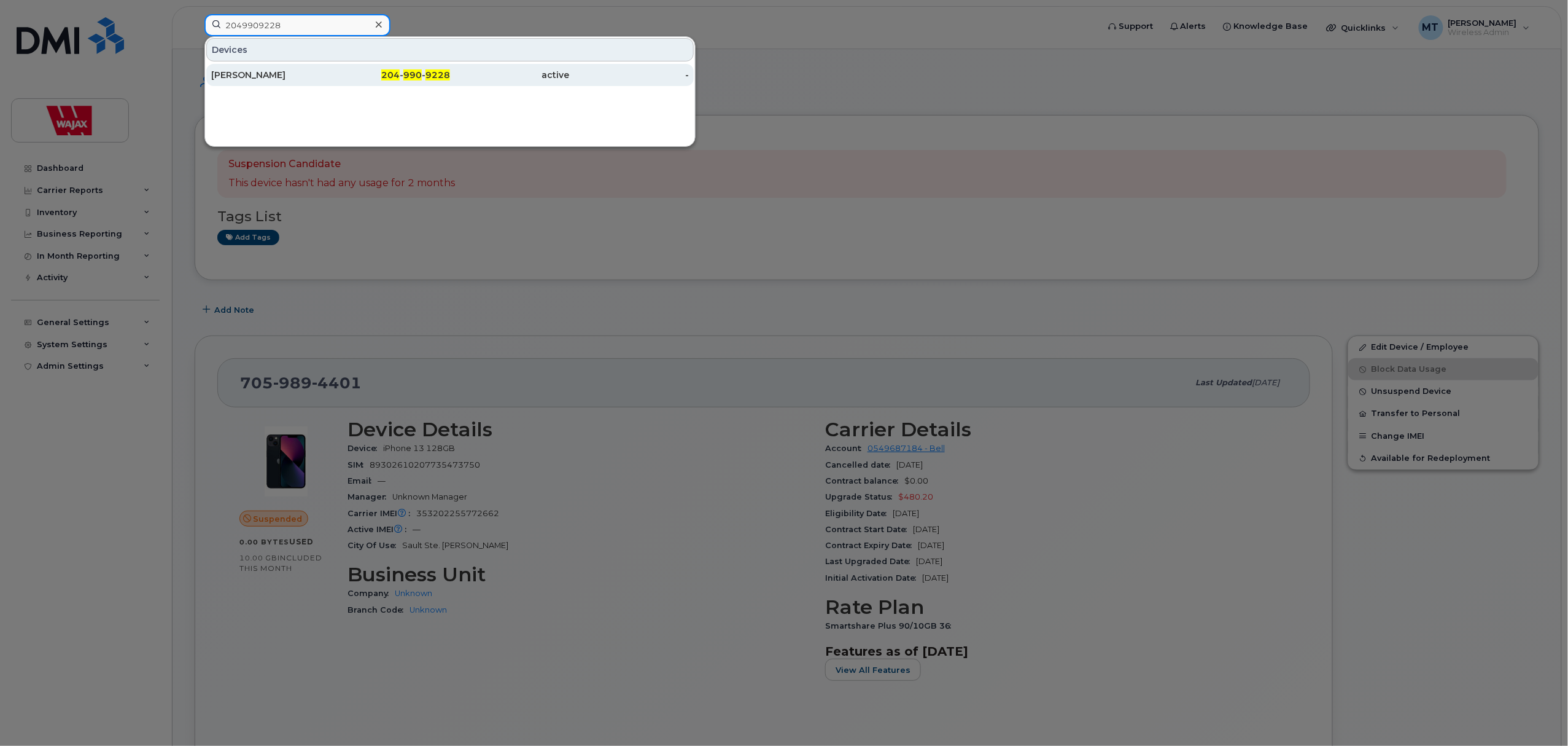
type input "2049909228"
click at [280, 68] on div "[PERSON_NAME]" at bounding box center [271, 75] width 120 height 22
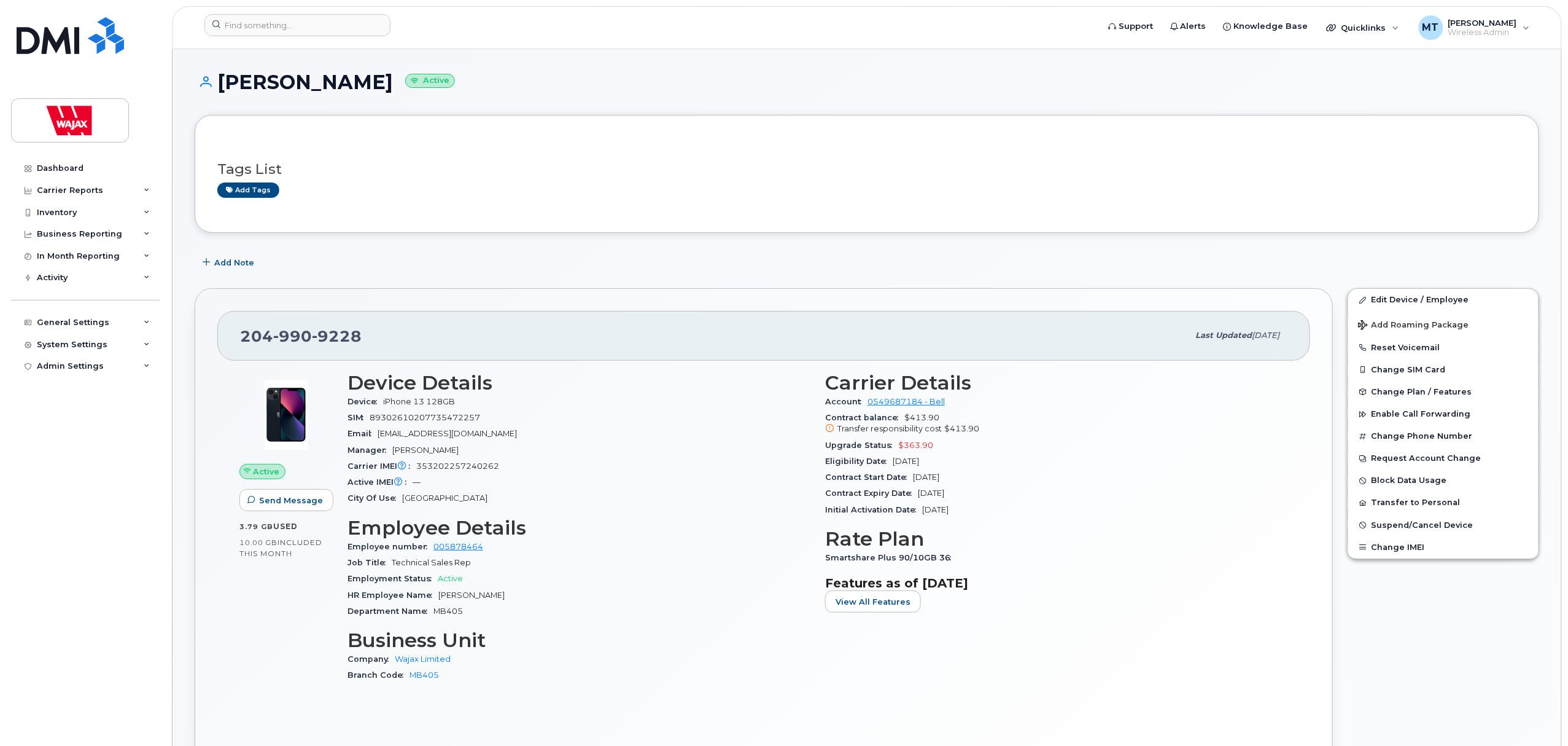
drag, startPoint x: 497, startPoint y: 596, endPoint x: 437, endPoint y: 596, distance: 60.0
click at [437, 596] on div "HR Employee Name [PERSON_NAME]" at bounding box center [579, 596] width 463 height 16
copy span "[PERSON_NAME]"
click at [332, 30] on input at bounding box center [298, 25] width 186 height 22
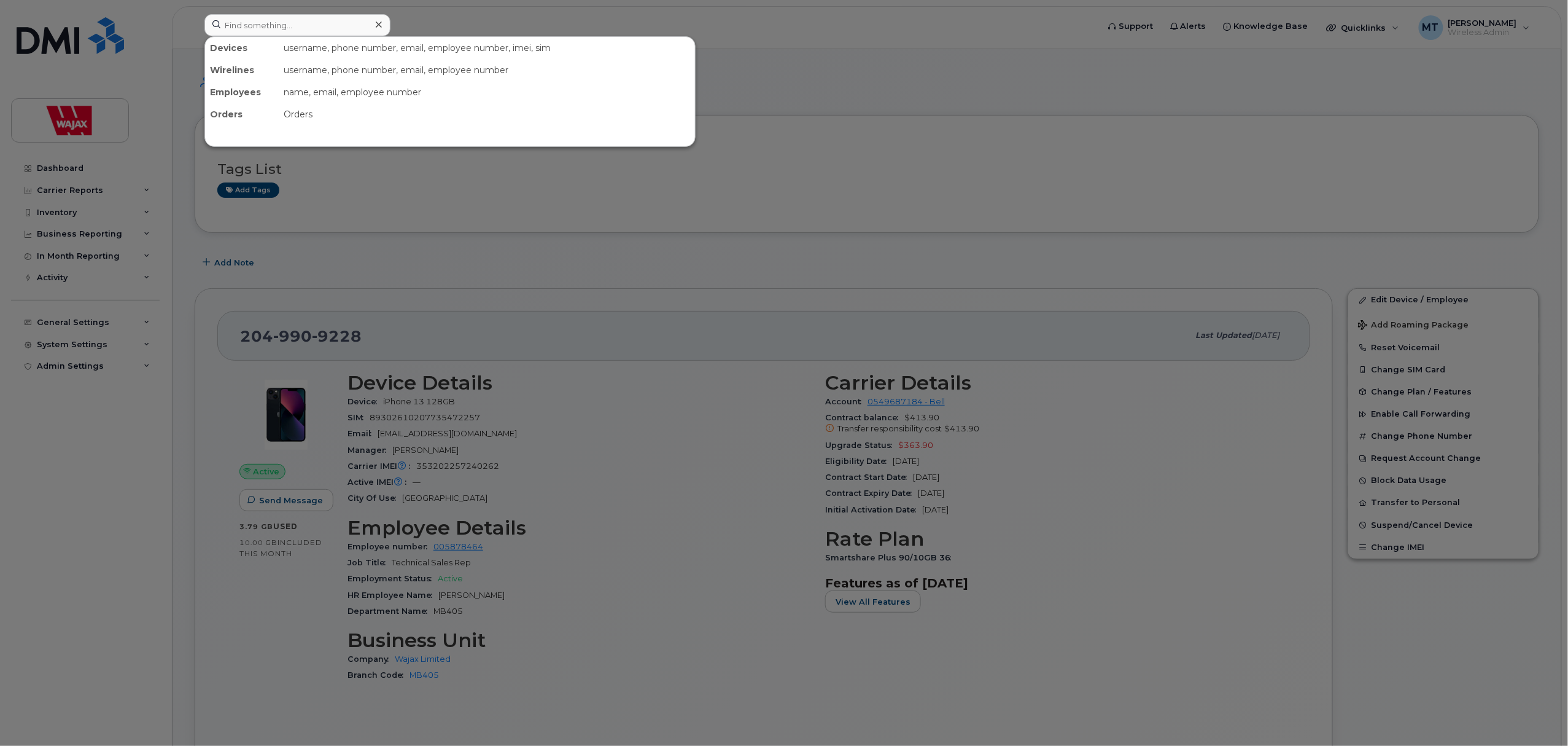
click at [732, 312] on div at bounding box center [784, 373] width 1568 height 746
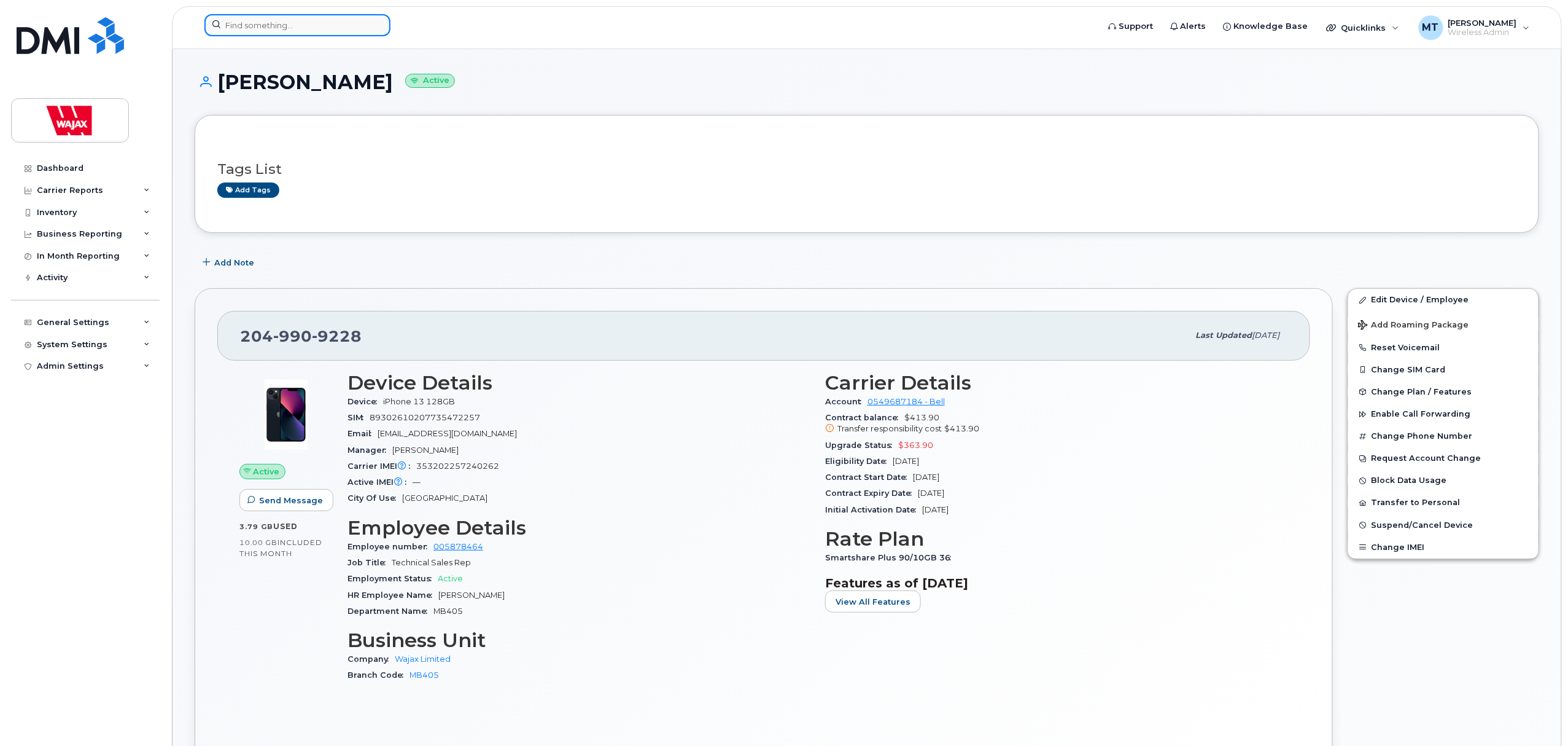
click at [320, 16] on input at bounding box center [298, 25] width 186 height 22
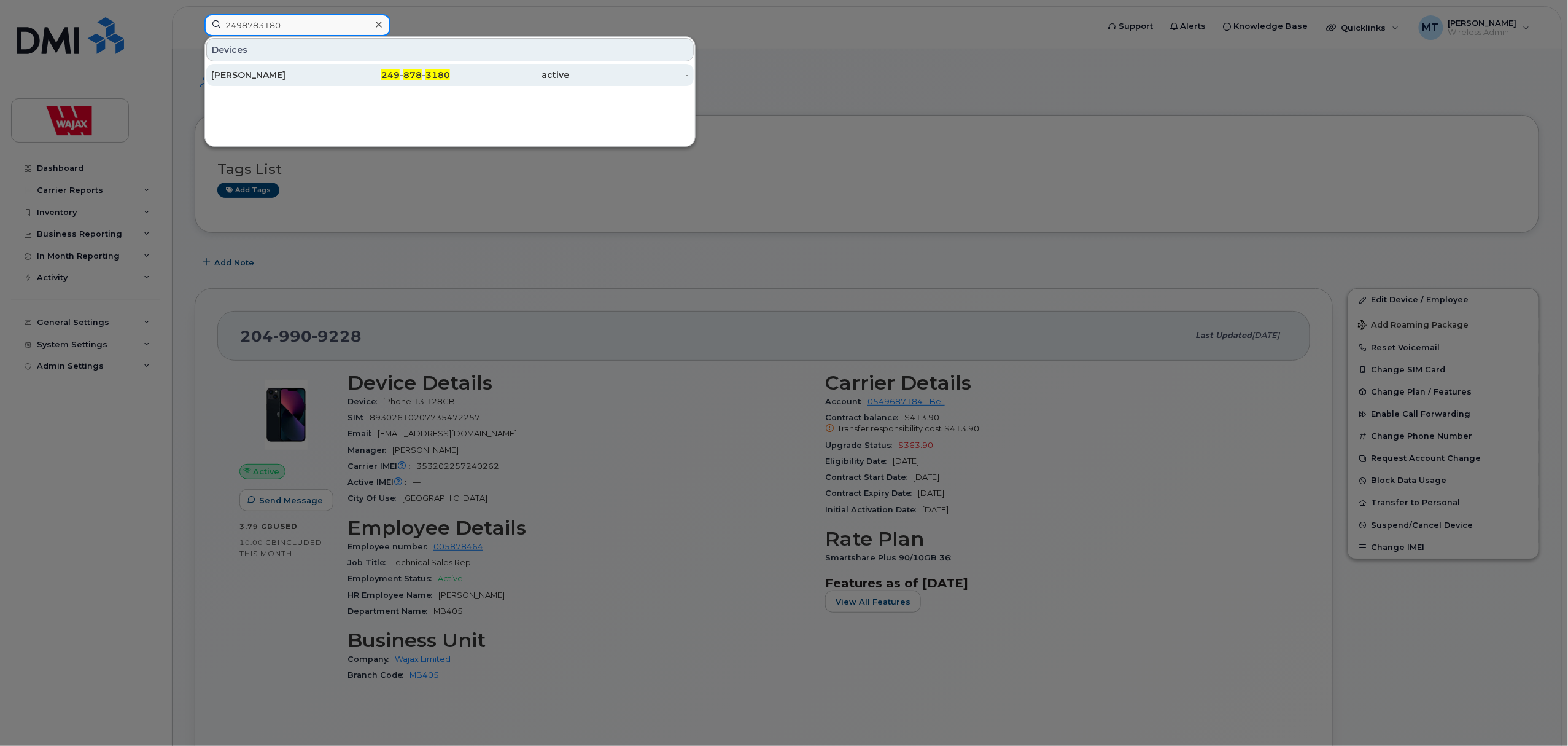
type input "2498783180"
click at [345, 68] on div "249 - 878 - 3180" at bounding box center [391, 75] width 120 height 22
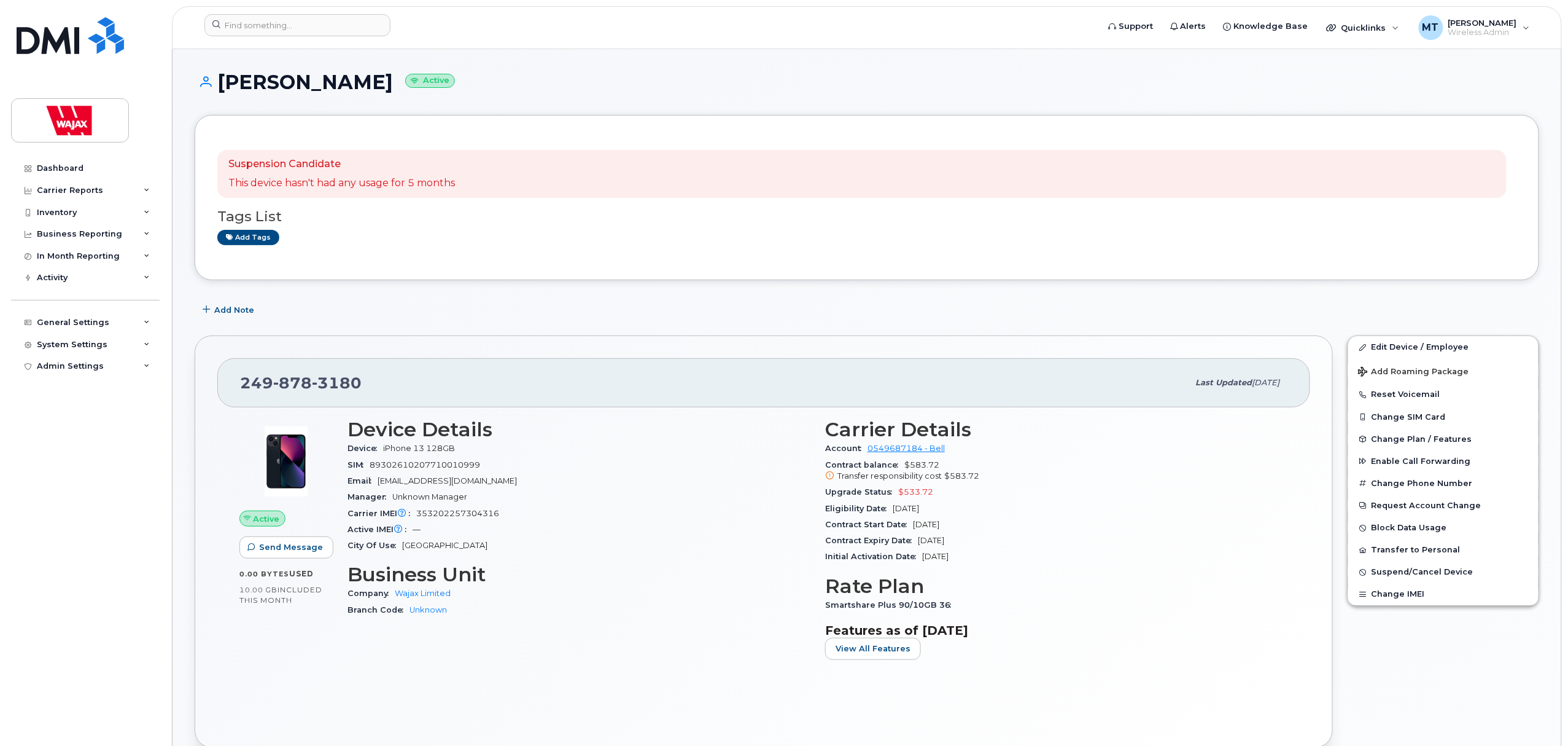
drag, startPoint x: 364, startPoint y: 89, endPoint x: 221, endPoint y: 89, distance: 143.0
click at [221, 89] on h1 "[PERSON_NAME] Active" at bounding box center [867, 82] width 1344 height 22
copy h1 "Curtis Schryer"
click at [364, 21] on input at bounding box center [298, 25] width 186 height 22
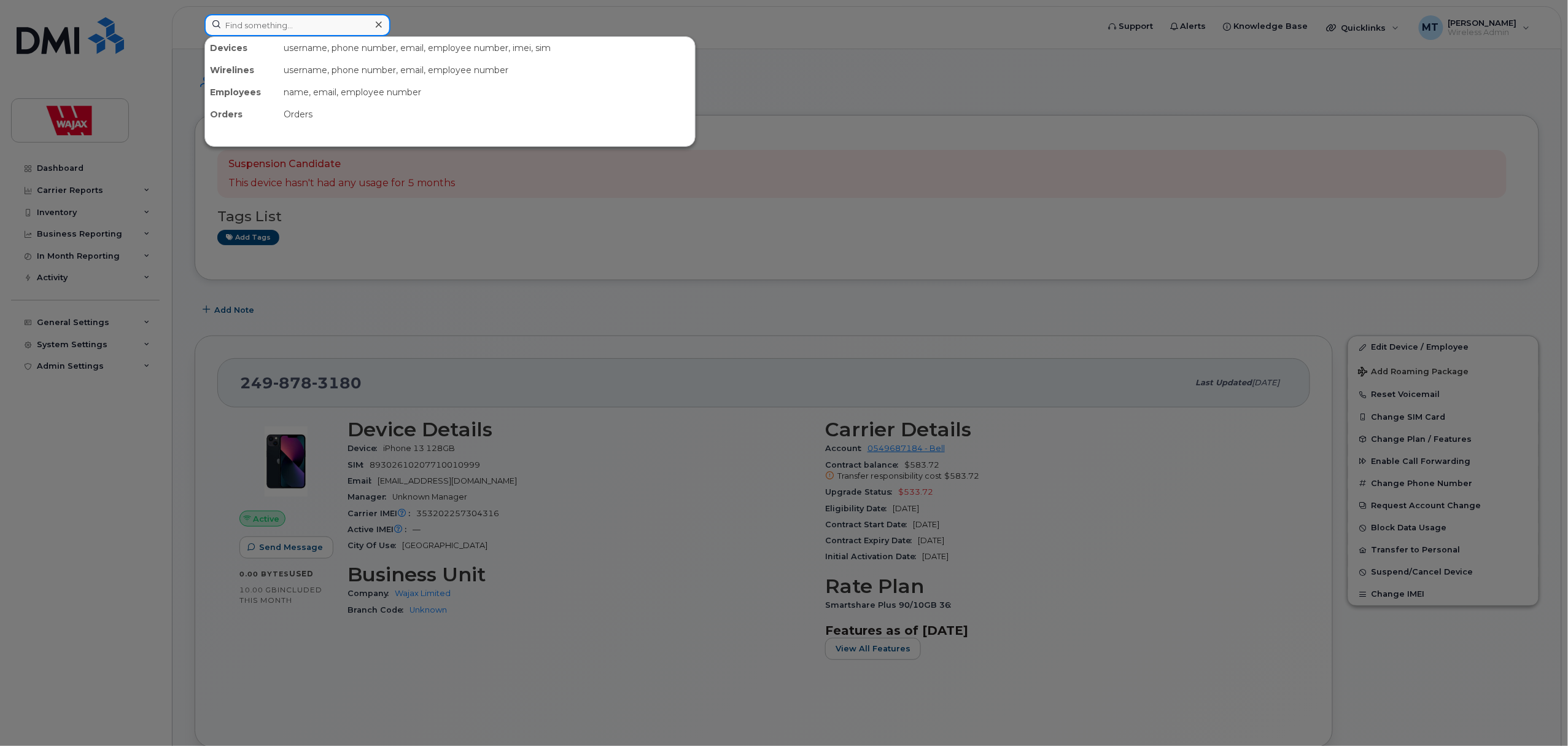
paste input "[PHONE_NUMBER]"
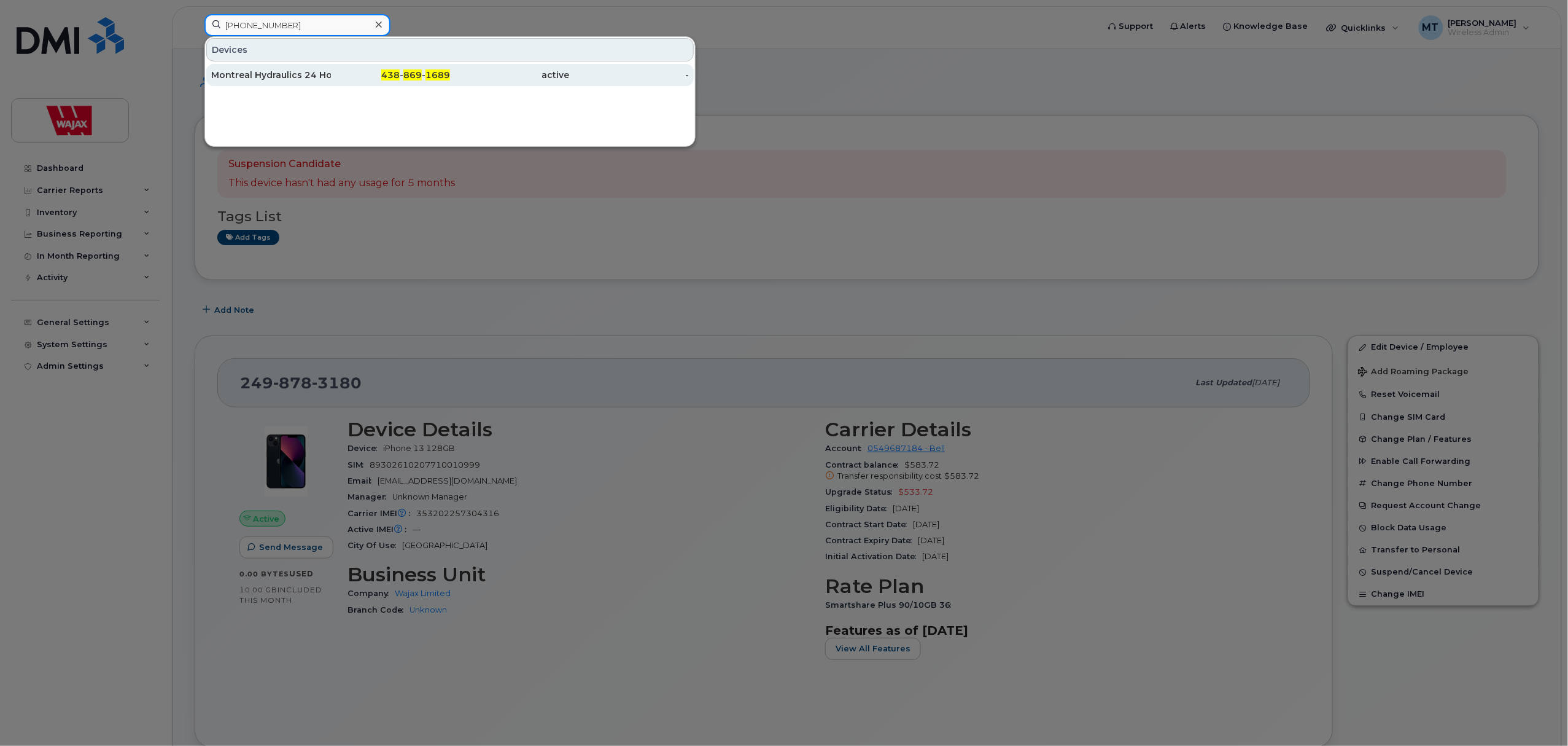
type input "[PHONE_NUMBER]"
click at [325, 76] on div "Montreal Hydraulics 24 Hour #1" at bounding box center [271, 75] width 120 height 12
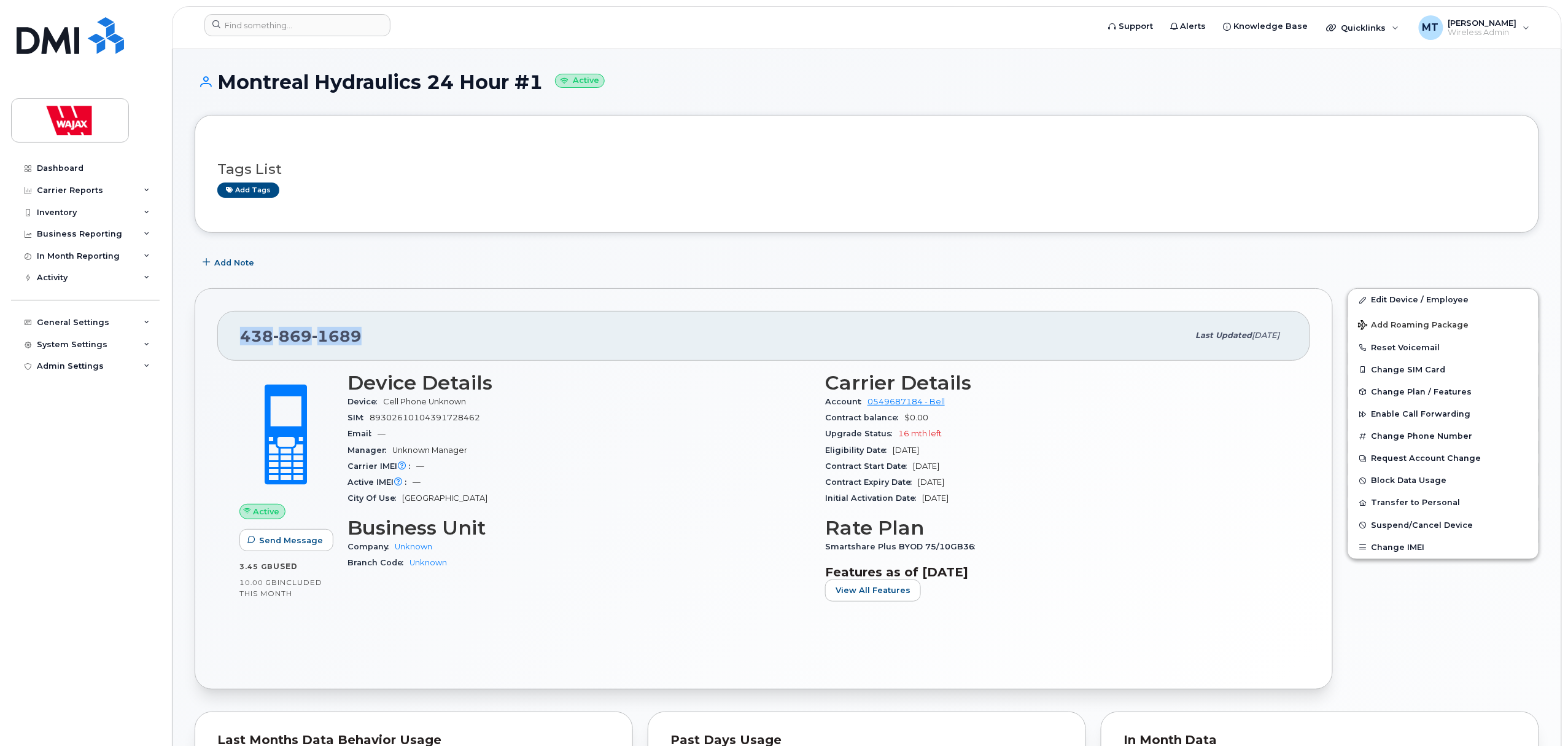
drag, startPoint x: 384, startPoint y: 341, endPoint x: 239, endPoint y: 341, distance: 145.0
click at [239, 341] on div "[PHONE_NUMBER] Last updated [DATE]" at bounding box center [763, 336] width 1093 height 49
copy span "[PHONE_NUMBER]"
click at [454, 325] on div "[PHONE_NUMBER]" at bounding box center [714, 336] width 949 height 26
click at [809, 741] on div "Past Days Usage" at bounding box center [867, 740] width 393 height 12
